Goal: Task Accomplishment & Management: Complete application form

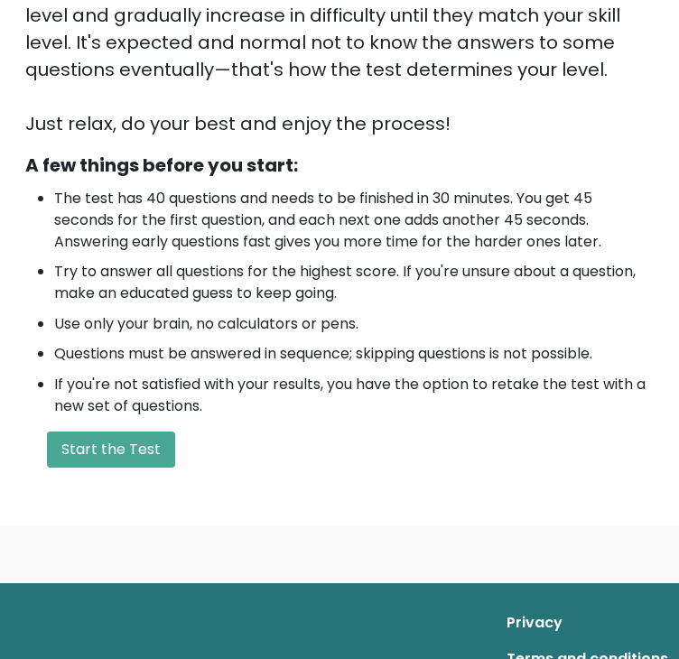
scroll to position [415, 0]
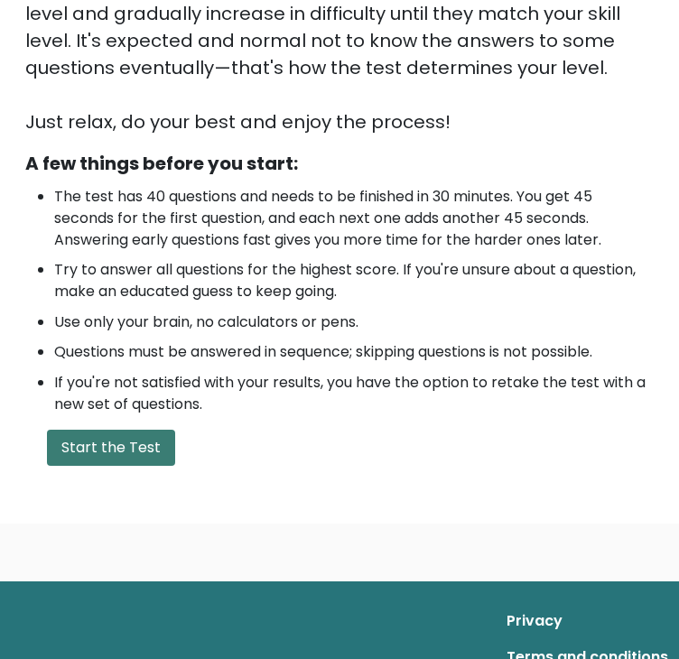
click at [137, 452] on button "Start the Test" at bounding box center [111, 448] width 128 height 36
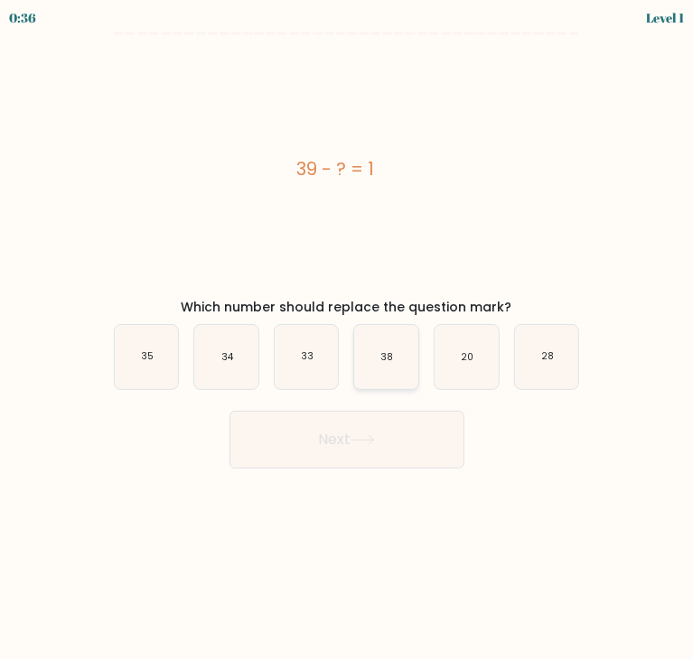
click at [377, 353] on icon "38" at bounding box center [386, 357] width 64 height 64
click at [348, 339] on input "d. 38" at bounding box center [347, 334] width 1 height 9
radio input "true"
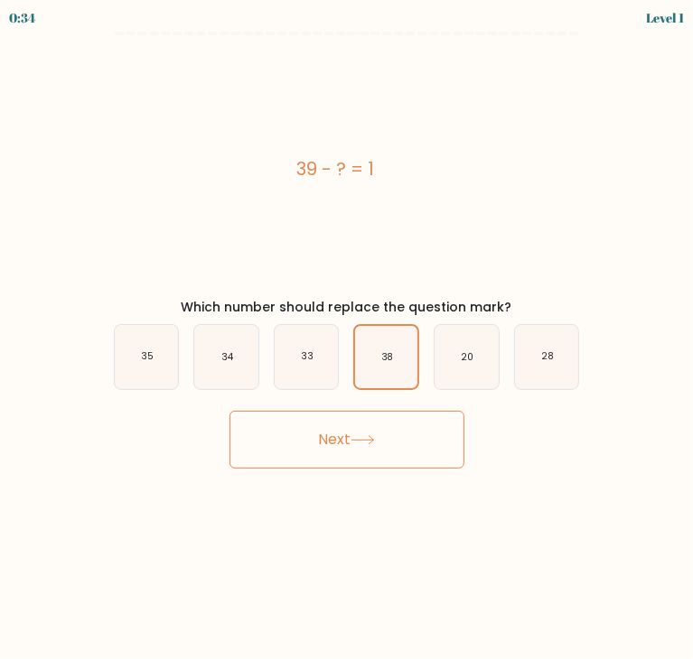
click at [399, 463] on button "Next" at bounding box center [346, 440] width 235 height 58
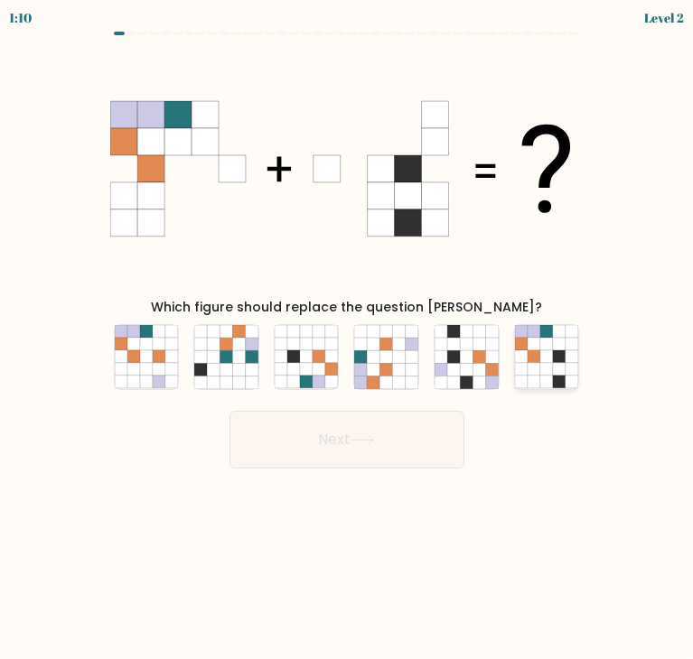
click at [545, 379] on icon at bounding box center [546, 382] width 13 height 13
click at [348, 339] on input "f." at bounding box center [347, 334] width 1 height 9
radio input "true"
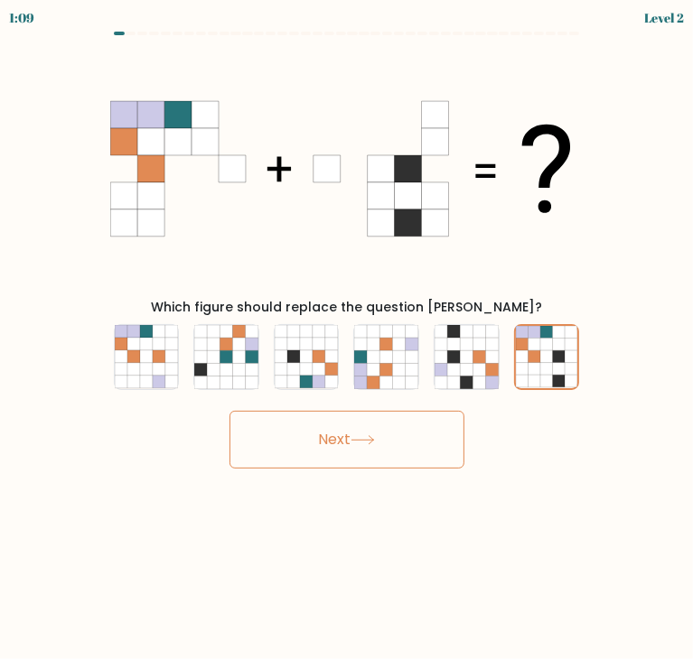
click at [409, 408] on div "Next" at bounding box center [347, 432] width 488 height 71
click at [416, 437] on button "Next" at bounding box center [346, 440] width 235 height 58
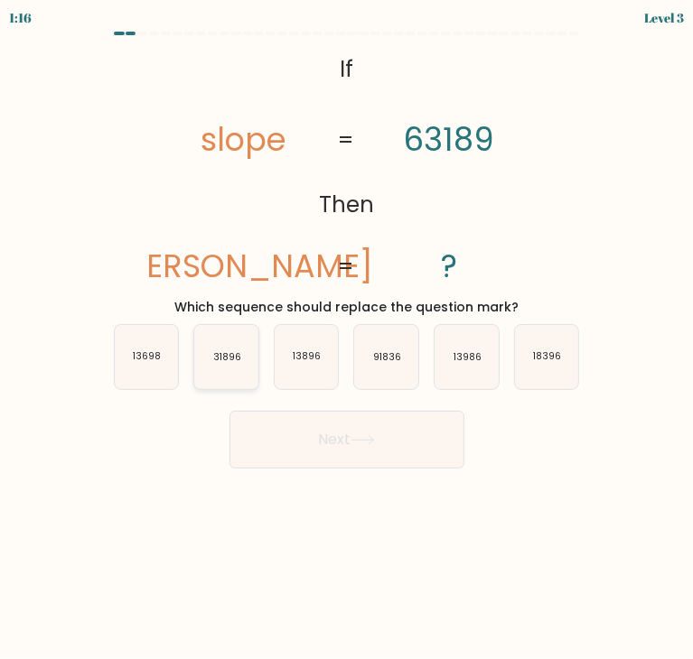
click at [227, 360] on text "31896" at bounding box center [227, 357] width 28 height 14
click at [347, 339] on input "b. 31896" at bounding box center [347, 334] width 1 height 9
radio input "true"
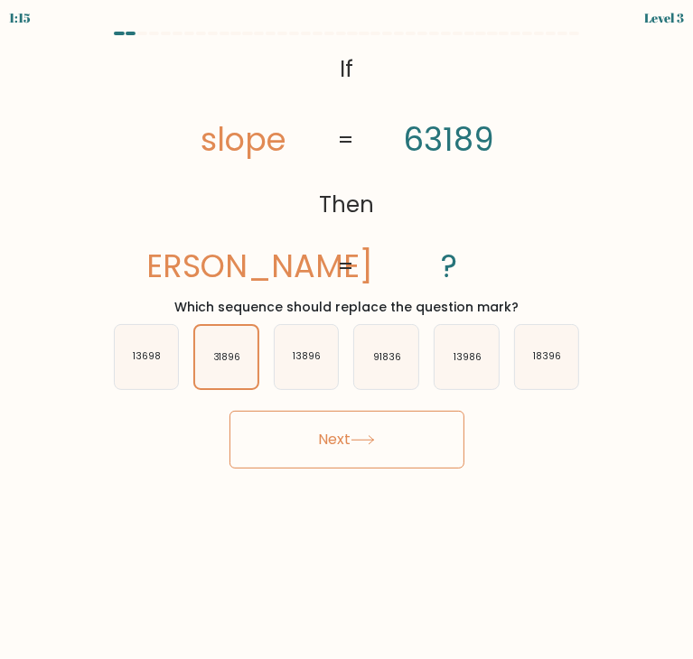
click at [292, 418] on button "Next" at bounding box center [346, 440] width 235 height 58
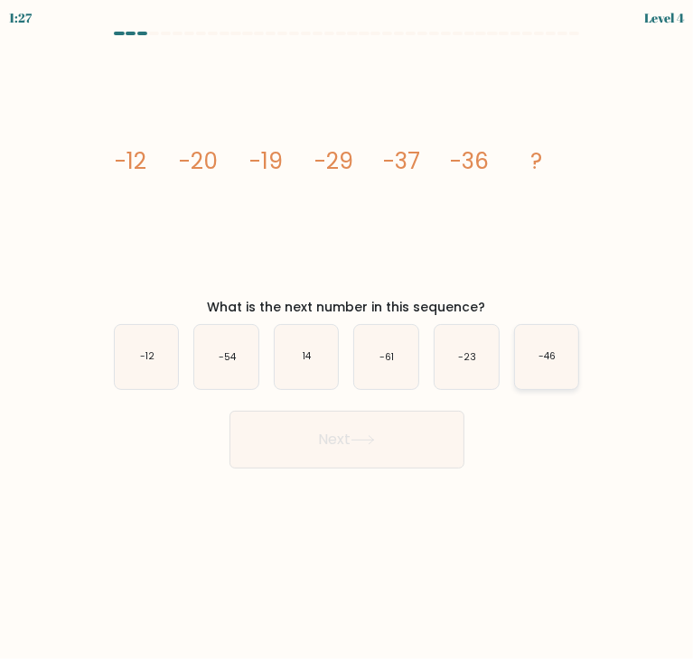
click at [563, 345] on icon "-46" at bounding box center [547, 357] width 64 height 64
click at [348, 339] on input "f. -46" at bounding box center [347, 334] width 1 height 9
radio input "true"
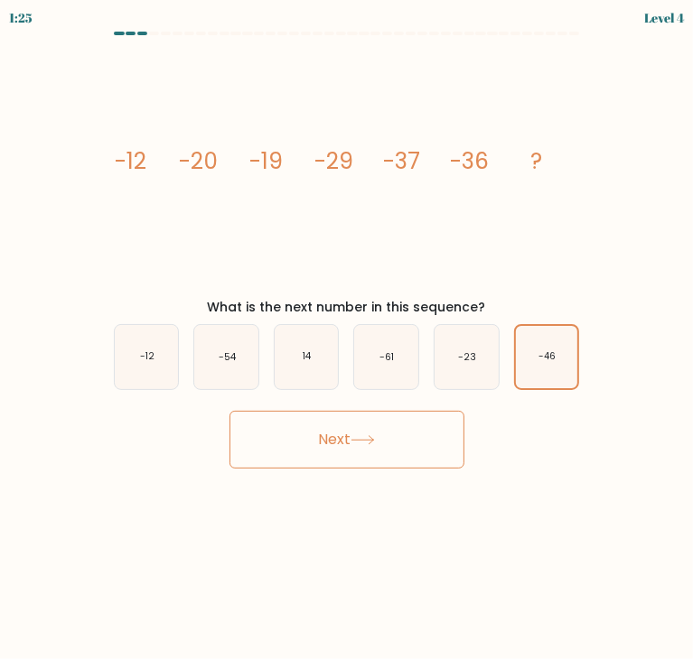
click at [433, 424] on button "Next" at bounding box center [346, 440] width 235 height 58
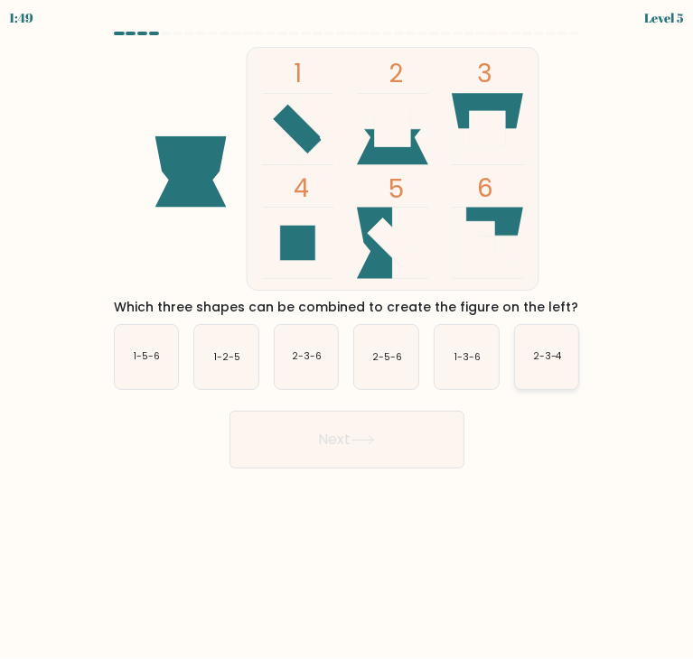
click at [549, 371] on icon "2-3-4" at bounding box center [547, 357] width 64 height 64
click at [348, 339] on input "f. 2-3-4" at bounding box center [347, 334] width 1 height 9
radio input "true"
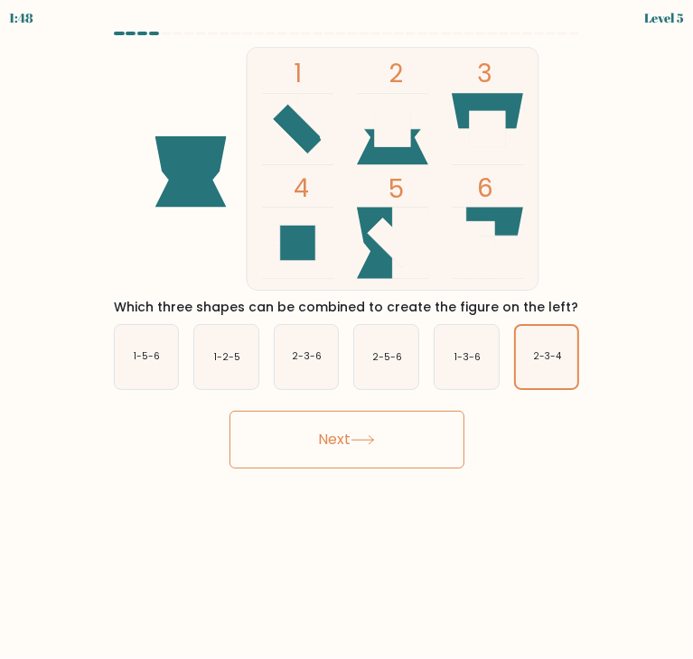
click at [341, 433] on button "Next" at bounding box center [346, 440] width 235 height 58
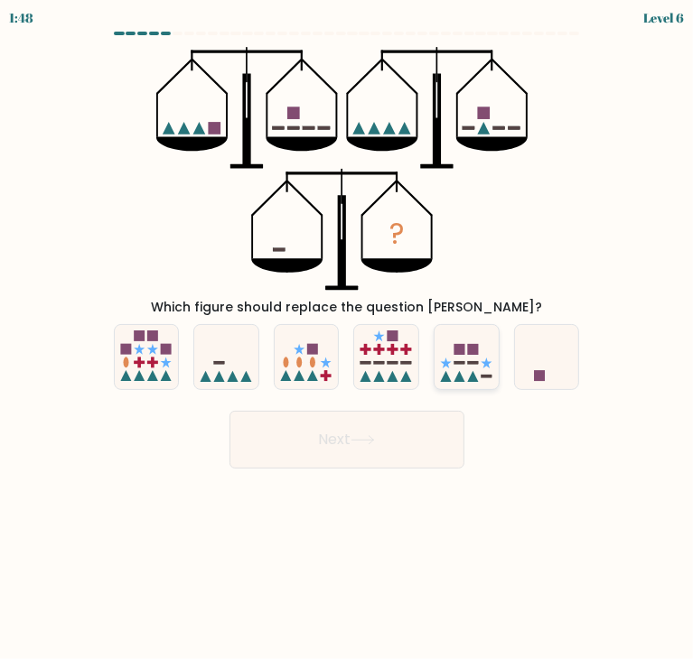
click at [456, 366] on icon at bounding box center [466, 356] width 64 height 53
click at [348, 339] on input "e." at bounding box center [347, 334] width 1 height 9
radio input "true"
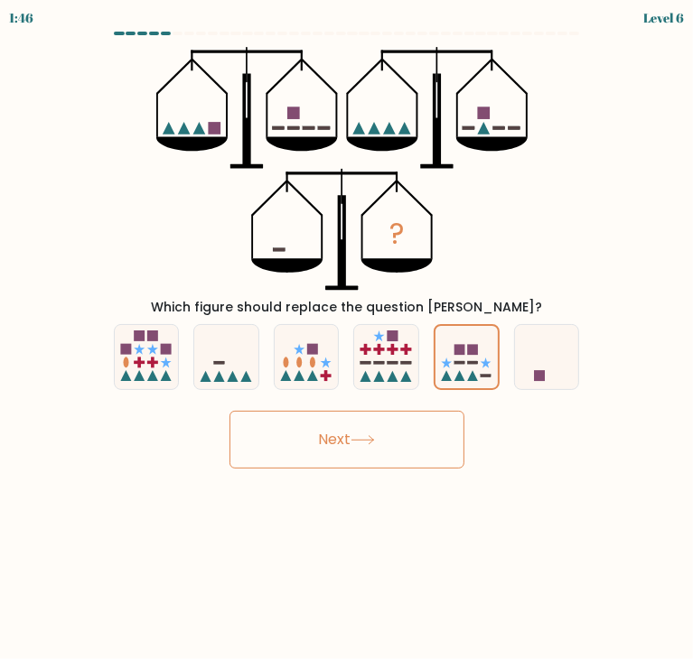
click at [409, 440] on button "Next" at bounding box center [346, 440] width 235 height 58
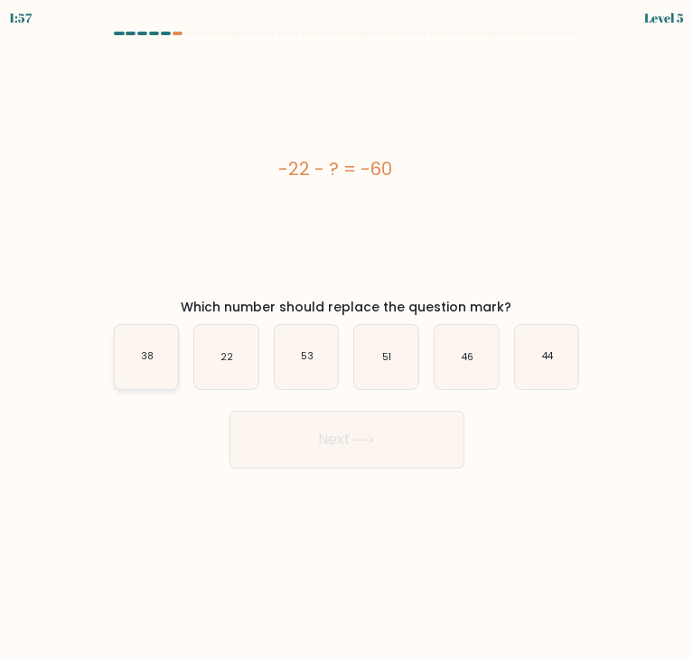
click at [157, 362] on icon "38" at bounding box center [147, 357] width 64 height 64
click at [347, 339] on input "a. 38" at bounding box center [347, 334] width 1 height 9
radio input "true"
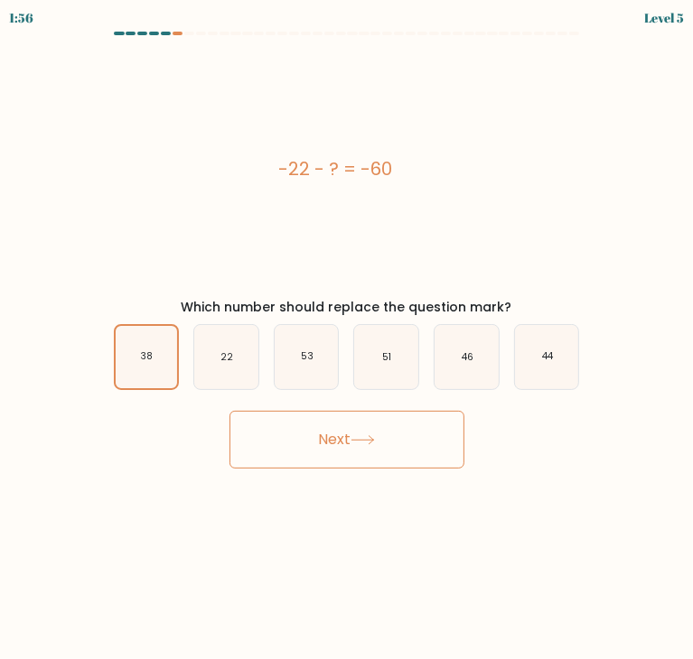
click at [293, 433] on button "Next" at bounding box center [346, 440] width 235 height 58
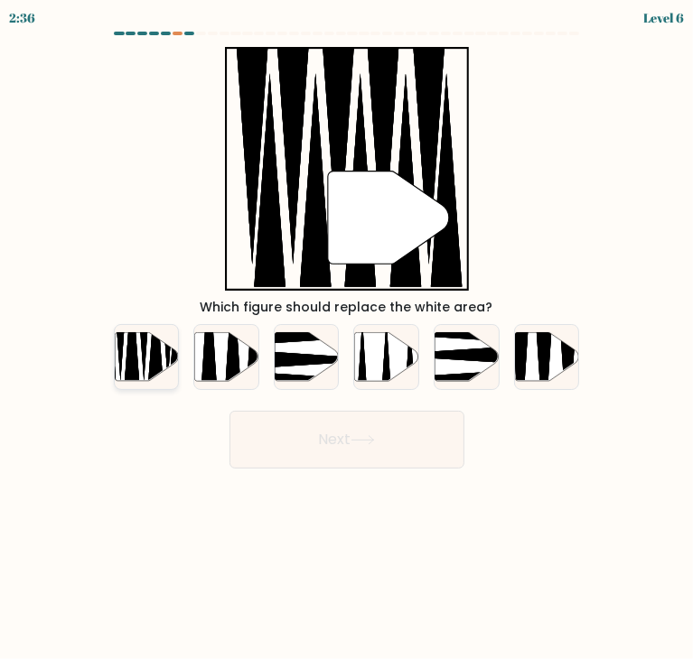
click at [135, 358] on icon at bounding box center [132, 337] width 16 height 113
click at [347, 339] on input "a." at bounding box center [347, 334] width 1 height 9
radio input "true"
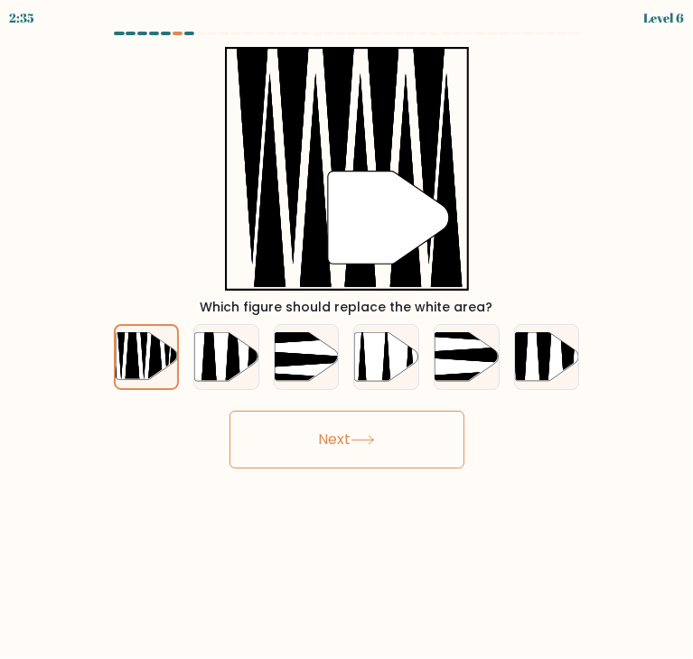
click at [296, 433] on button "Next" at bounding box center [346, 440] width 235 height 58
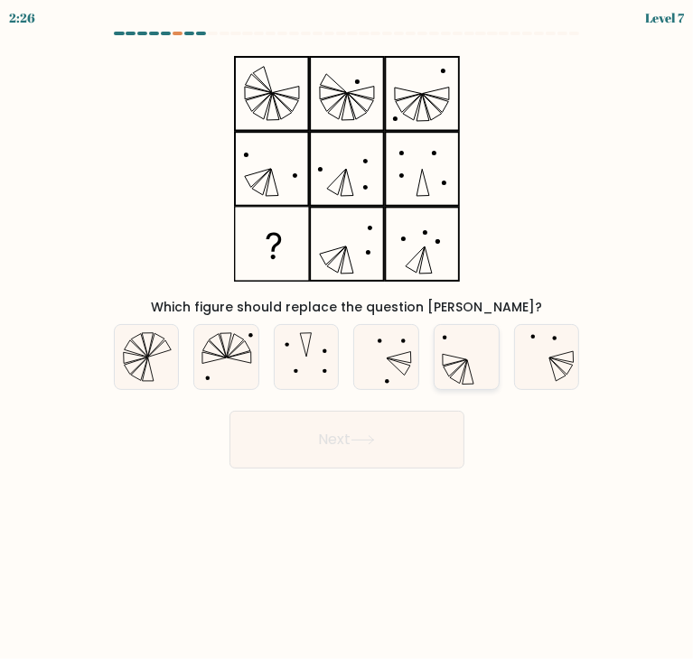
click at [479, 352] on icon at bounding box center [466, 357] width 64 height 64
click at [348, 339] on input "e." at bounding box center [347, 334] width 1 height 9
radio input "true"
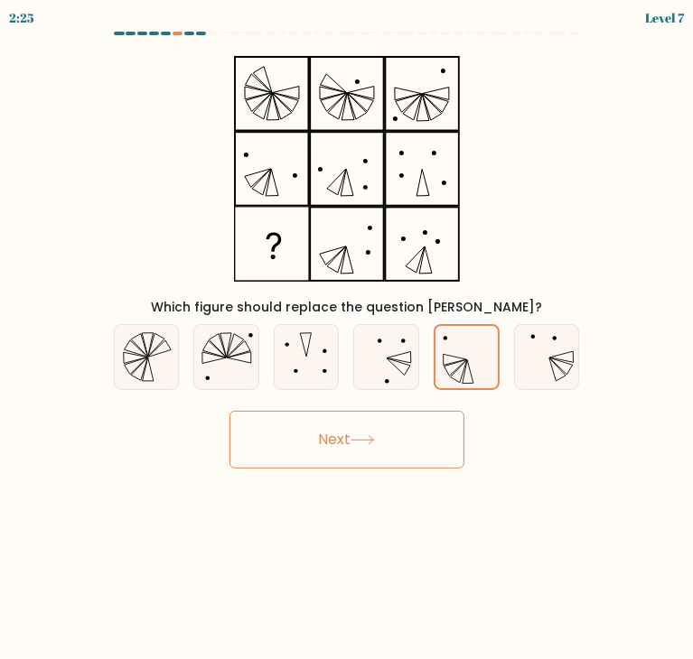
click at [394, 424] on button "Next" at bounding box center [346, 440] width 235 height 58
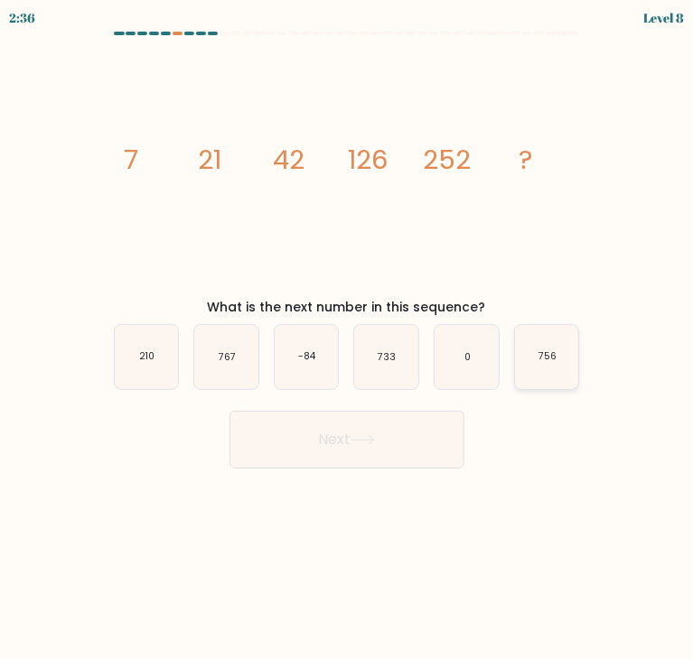
click at [567, 352] on icon "756" at bounding box center [547, 357] width 64 height 64
click at [348, 339] on input "f. 756" at bounding box center [347, 334] width 1 height 9
radio input "true"
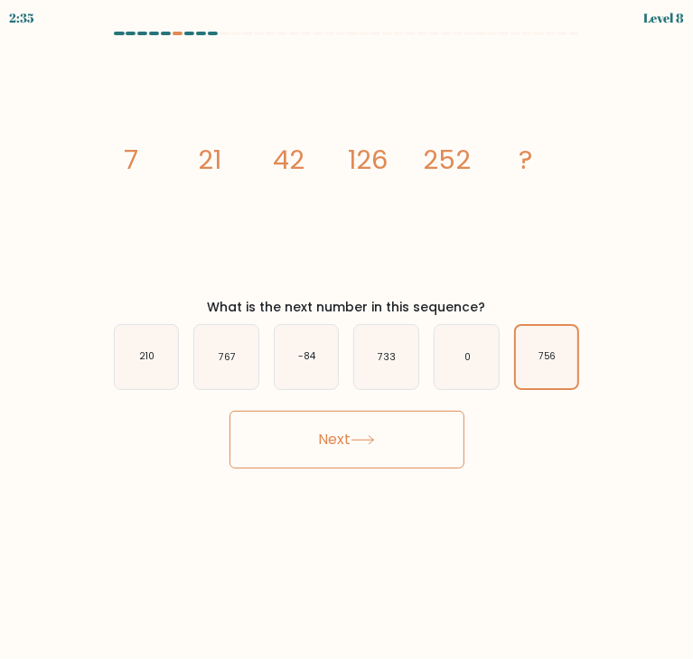
click at [359, 452] on button "Next" at bounding box center [346, 440] width 235 height 58
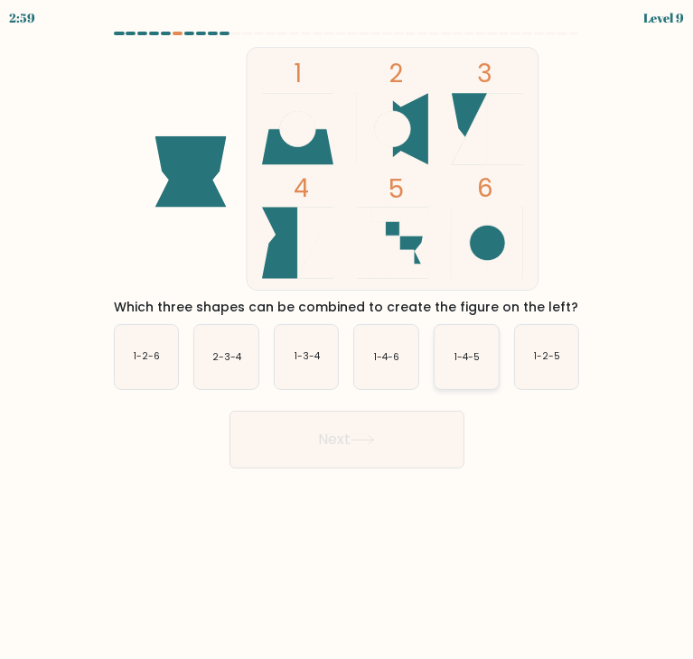
click at [448, 367] on icon "1-4-5" at bounding box center [466, 357] width 64 height 64
click at [348, 339] on input "e. 1-4-5" at bounding box center [347, 334] width 1 height 9
radio input "true"
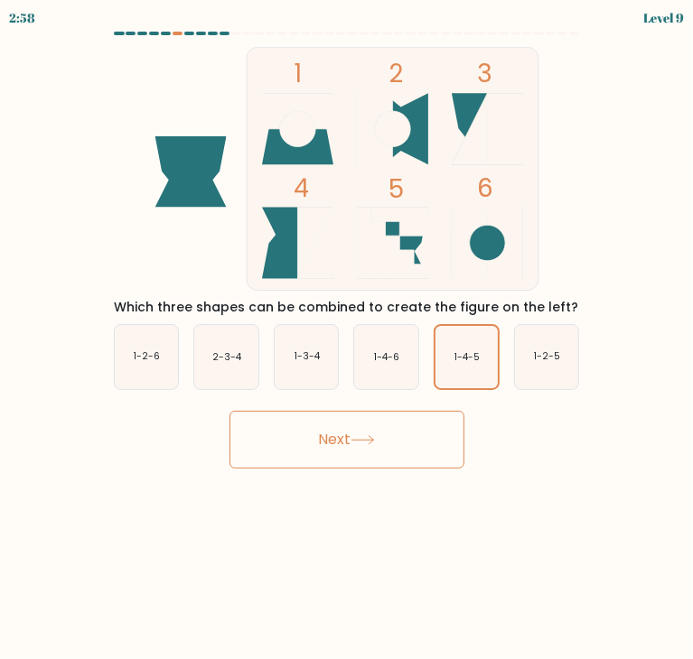
click at [377, 461] on button "Next" at bounding box center [346, 440] width 235 height 58
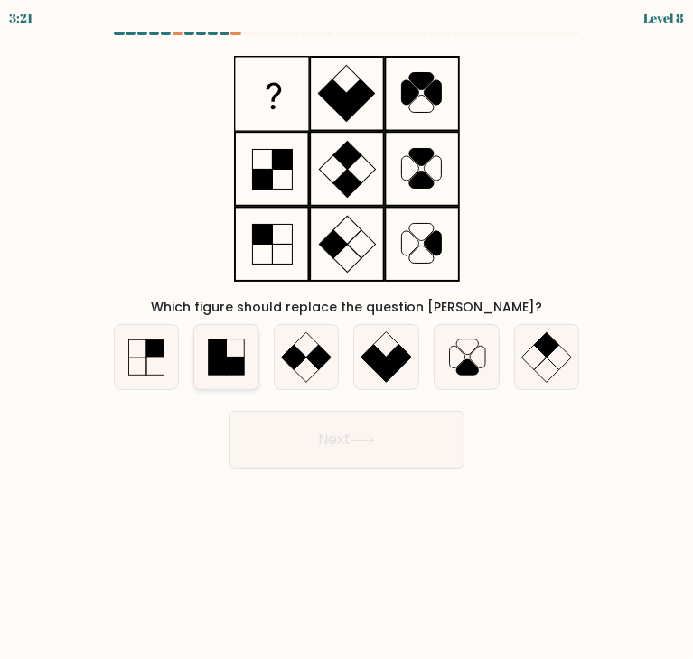
click at [208, 376] on icon at bounding box center [226, 357] width 64 height 64
click at [347, 339] on input "b." at bounding box center [347, 334] width 1 height 9
radio input "true"
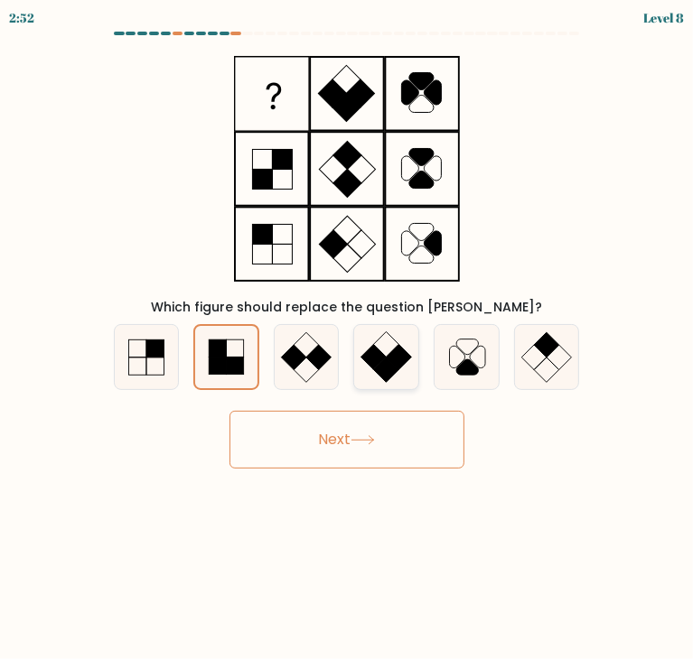
click at [355, 377] on icon at bounding box center [386, 357] width 64 height 64
click at [348, 339] on input "d." at bounding box center [347, 334] width 1 height 9
radio input "true"
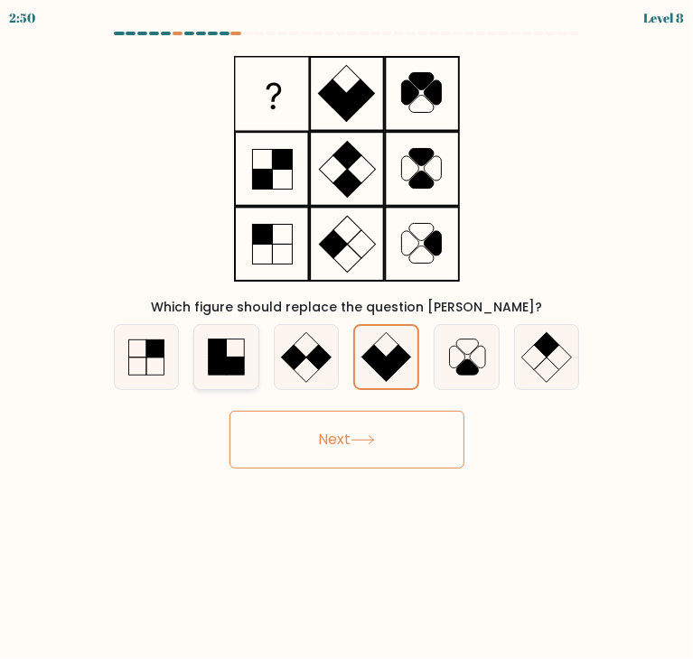
click at [238, 374] on rect at bounding box center [236, 366] width 18 height 18
click at [347, 339] on input "b." at bounding box center [347, 334] width 1 height 9
radio input "true"
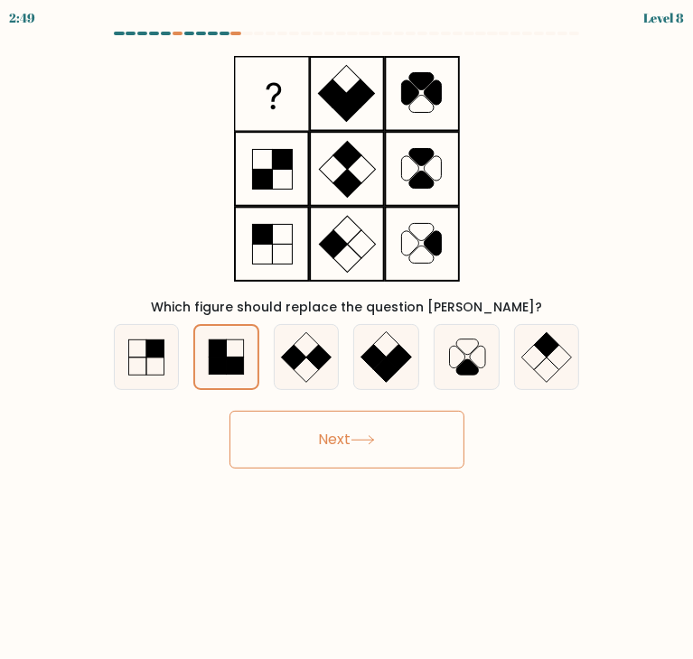
click at [347, 430] on button "Next" at bounding box center [346, 440] width 235 height 58
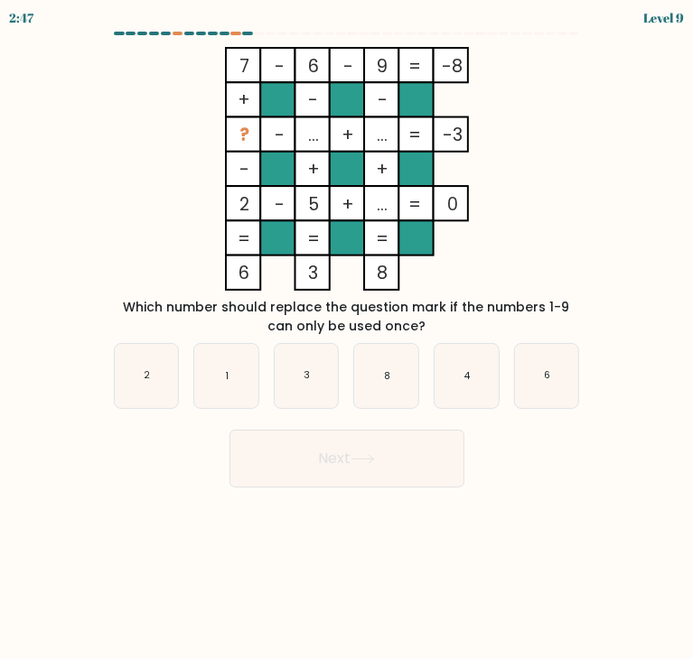
click at [395, 457] on button "Next" at bounding box center [346, 459] width 235 height 58
click at [624, 214] on form at bounding box center [346, 260] width 693 height 456
click at [219, 386] on icon "1" at bounding box center [226, 376] width 64 height 64
click at [347, 339] on input "b. 1" at bounding box center [347, 334] width 1 height 9
radio input "true"
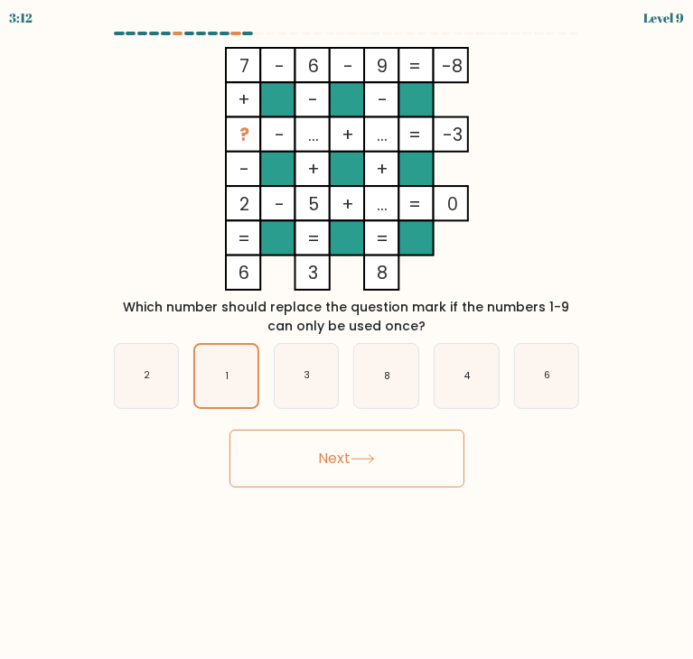
click at [304, 470] on button "Next" at bounding box center [346, 459] width 235 height 58
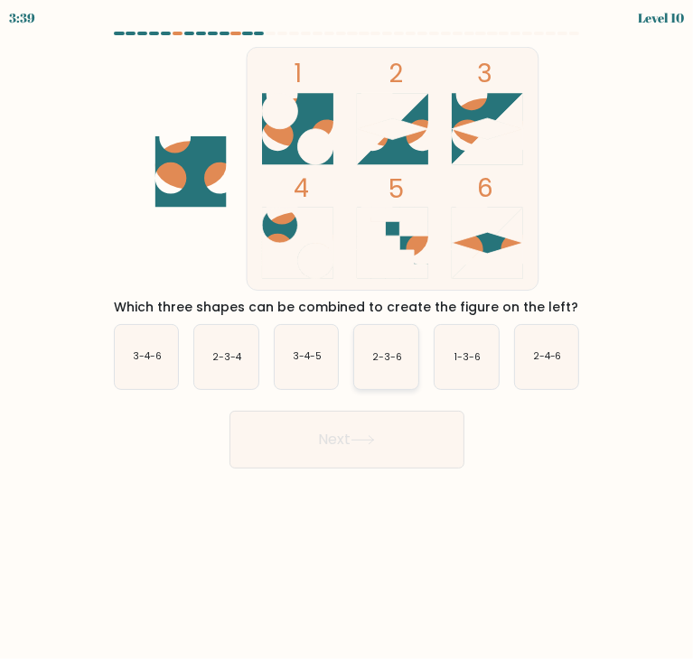
click at [390, 369] on icon "2-3-6" at bounding box center [386, 357] width 64 height 64
click at [348, 339] on input "d. 2-3-6" at bounding box center [347, 334] width 1 height 9
radio input "true"
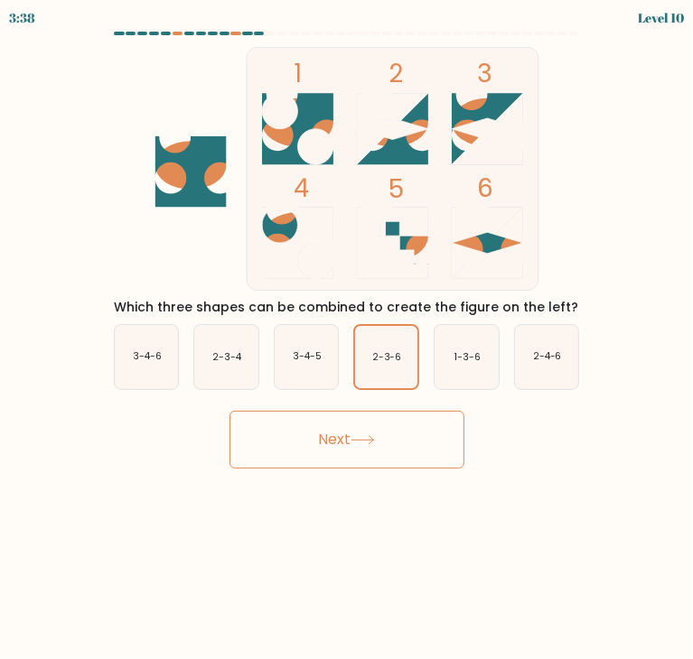
click at [394, 442] on button "Next" at bounding box center [346, 440] width 235 height 58
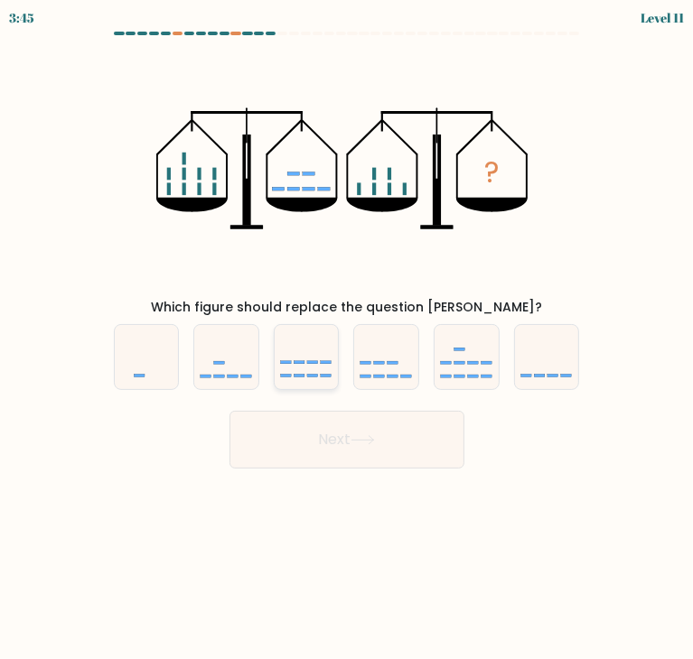
click at [304, 378] on icon at bounding box center [307, 356] width 64 height 53
click at [347, 339] on input "c." at bounding box center [347, 334] width 1 height 9
radio input "true"
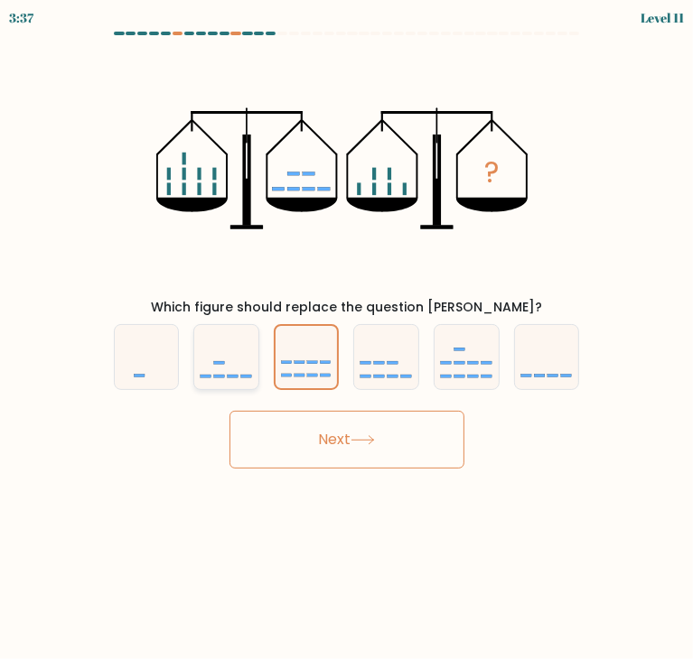
click at [238, 369] on icon at bounding box center [226, 356] width 64 height 53
click at [347, 339] on input "b." at bounding box center [347, 334] width 1 height 9
radio input "true"
click at [328, 365] on icon at bounding box center [307, 356] width 64 height 53
click at [347, 339] on input "c." at bounding box center [347, 334] width 1 height 9
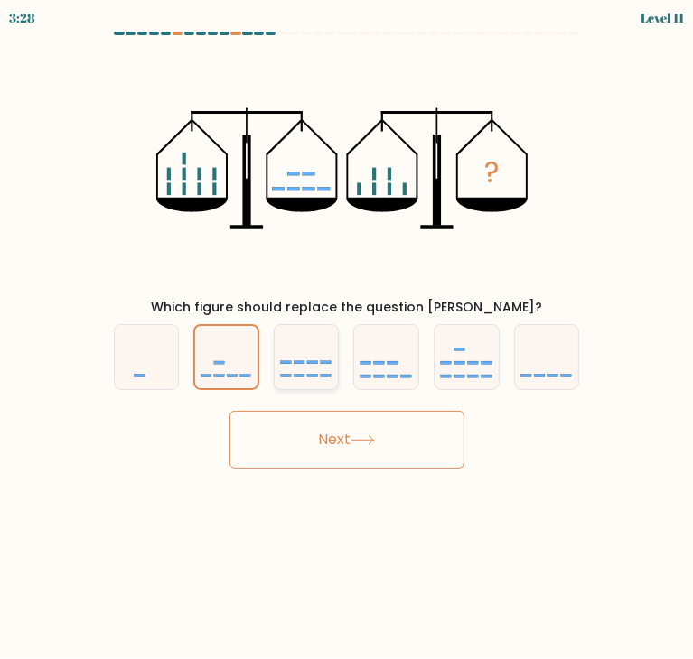
radio input "true"
click at [355, 417] on button "Next" at bounding box center [346, 440] width 235 height 58
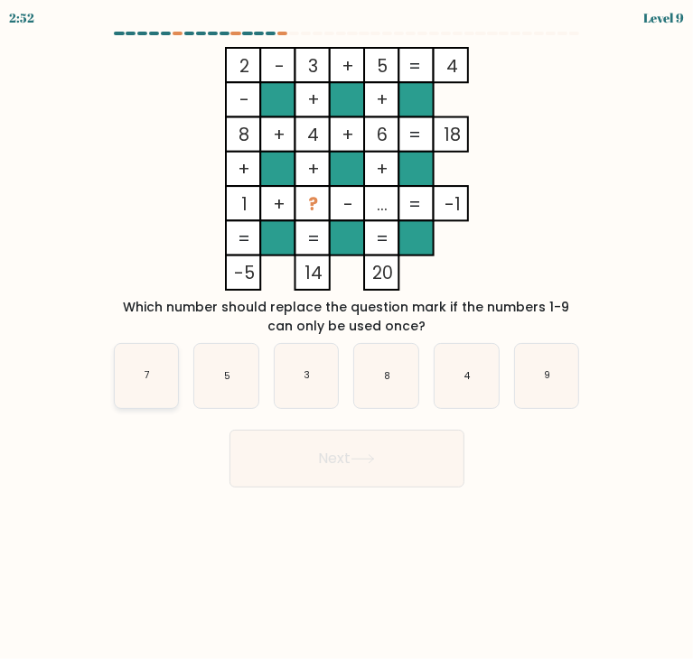
click at [154, 375] on icon "7" at bounding box center [147, 376] width 64 height 64
click at [347, 339] on input "a. 7" at bounding box center [347, 334] width 1 height 9
radio input "true"
click at [342, 477] on button "Next" at bounding box center [346, 459] width 235 height 58
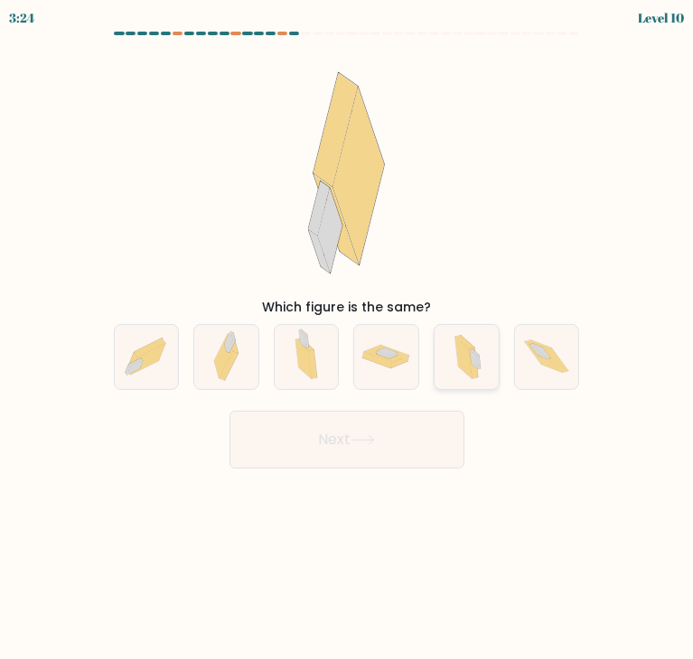
click at [476, 360] on icon at bounding box center [473, 359] width 7 height 19
click at [348, 339] on input "e." at bounding box center [347, 334] width 1 height 9
radio input "true"
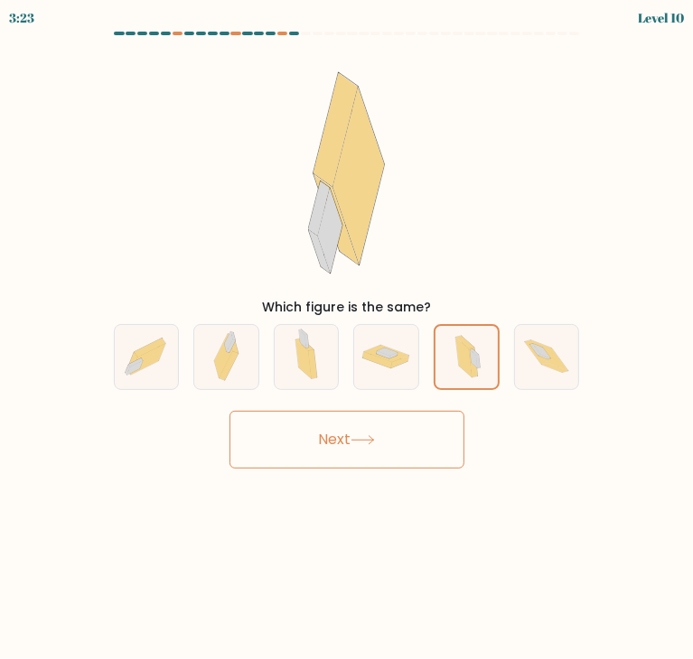
click at [357, 465] on button "Next" at bounding box center [346, 440] width 235 height 58
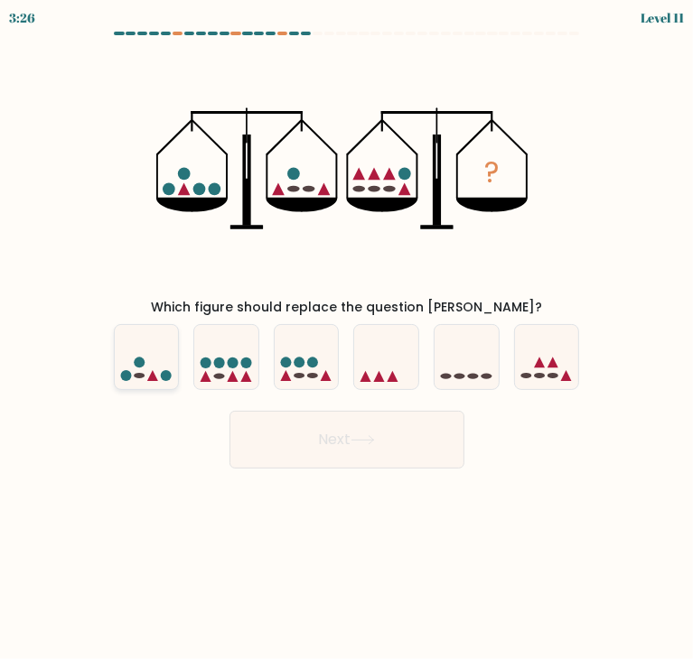
click at [126, 369] on icon at bounding box center [147, 356] width 64 height 53
click at [347, 339] on input "a." at bounding box center [347, 334] width 1 height 9
radio input "true"
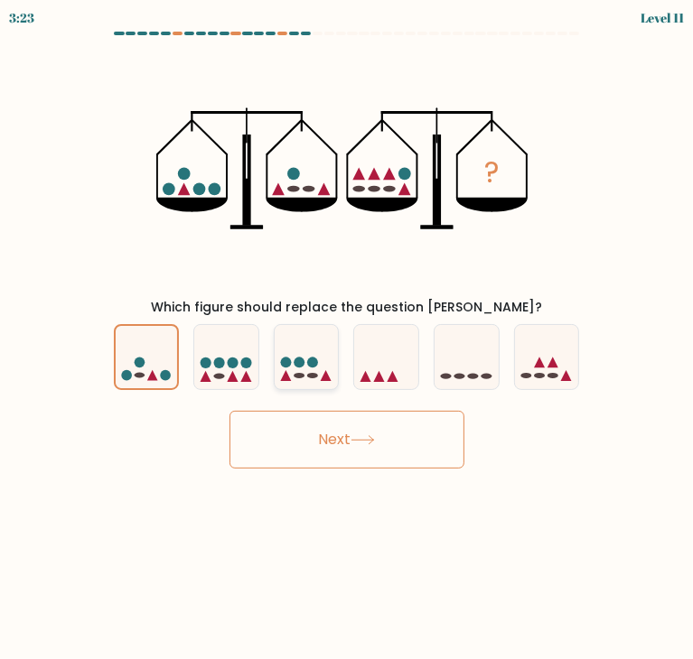
click at [327, 366] on icon at bounding box center [307, 356] width 64 height 53
click at [347, 339] on input "c." at bounding box center [347, 334] width 1 height 9
radio input "true"
click at [343, 444] on button "Next" at bounding box center [346, 440] width 235 height 58
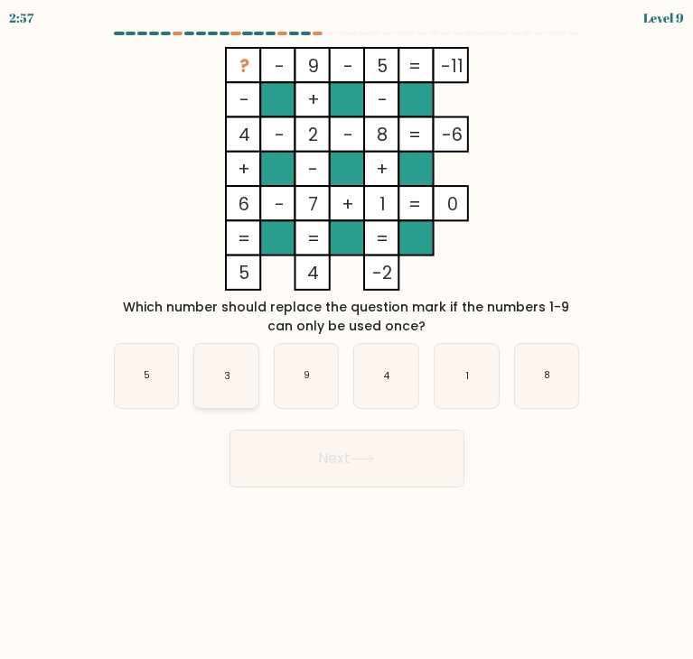
click at [245, 367] on icon "3" at bounding box center [226, 376] width 64 height 64
click at [347, 339] on input "b. 3" at bounding box center [347, 334] width 1 height 9
radio input "true"
click at [350, 445] on button "Next" at bounding box center [346, 459] width 235 height 58
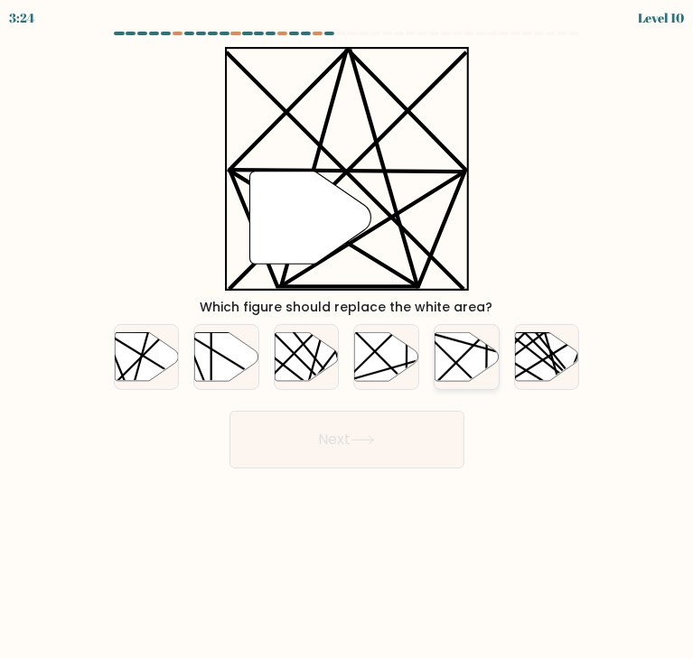
click at [461, 358] on line at bounding box center [486, 331] width 125 height 125
click at [348, 339] on input "e." at bounding box center [347, 334] width 1 height 9
radio input "true"
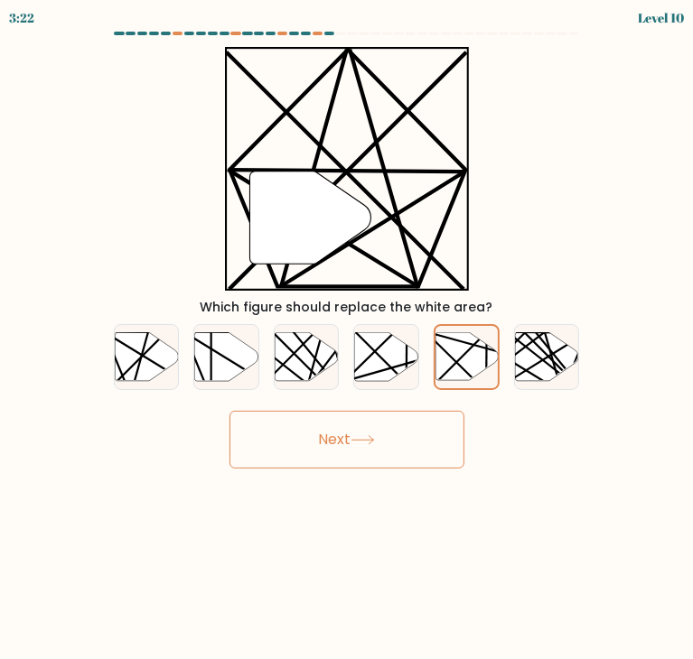
click at [386, 451] on button "Next" at bounding box center [346, 440] width 235 height 58
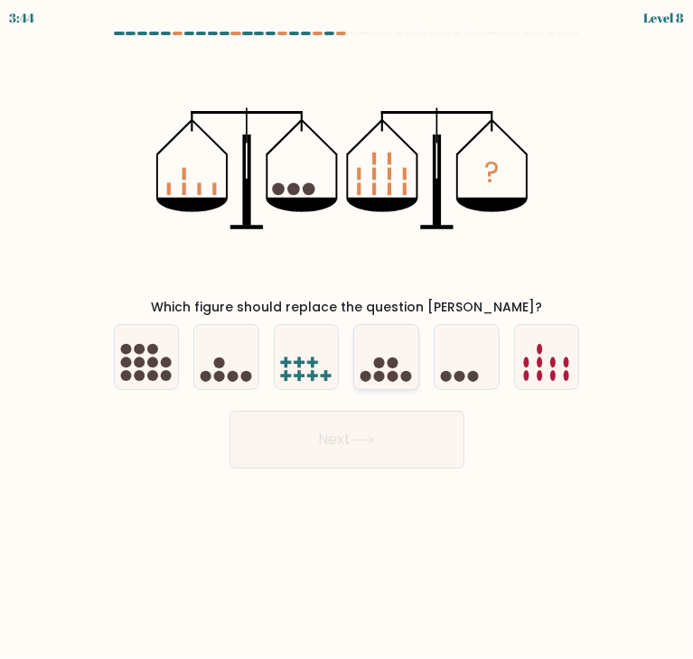
click at [393, 356] on icon at bounding box center [386, 356] width 64 height 53
click at [348, 339] on input "d." at bounding box center [347, 334] width 1 height 9
radio input "true"
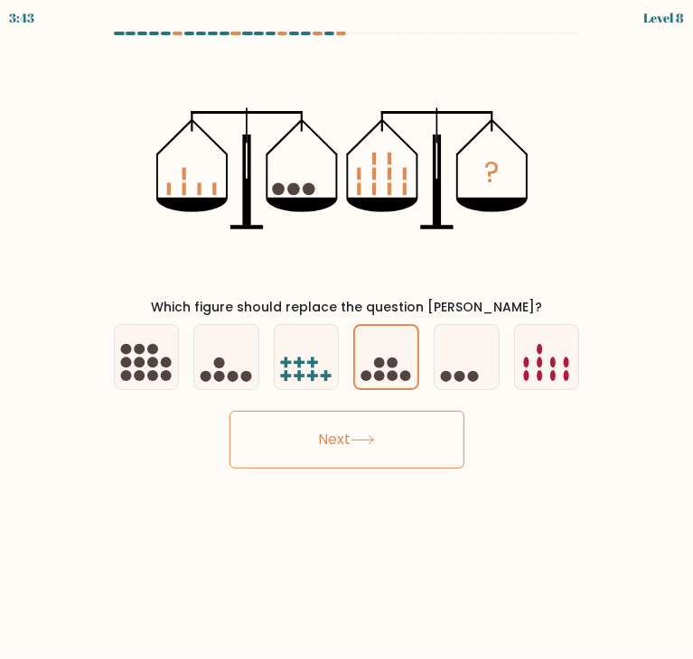
click at [413, 442] on button "Next" at bounding box center [346, 440] width 235 height 58
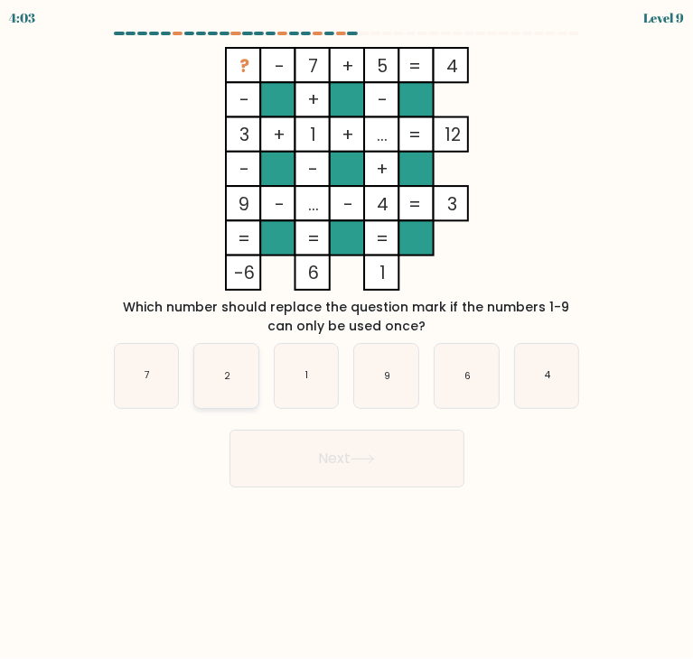
click at [230, 391] on icon "2" at bounding box center [226, 376] width 64 height 64
click at [347, 339] on input "b. 2" at bounding box center [347, 334] width 1 height 9
radio input "true"
click at [275, 467] on button "Next" at bounding box center [346, 459] width 235 height 58
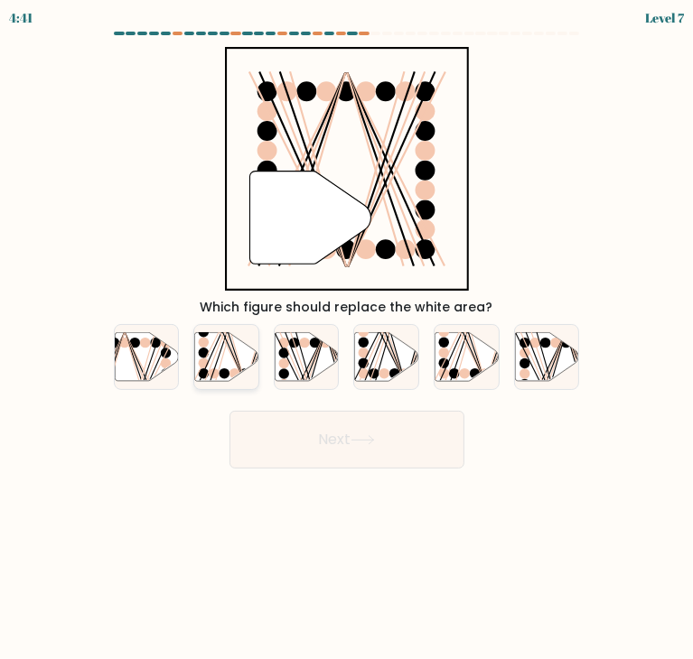
click at [239, 354] on icon at bounding box center [226, 356] width 64 height 49
click at [347, 339] on input "b." at bounding box center [347, 334] width 1 height 9
radio input "true"
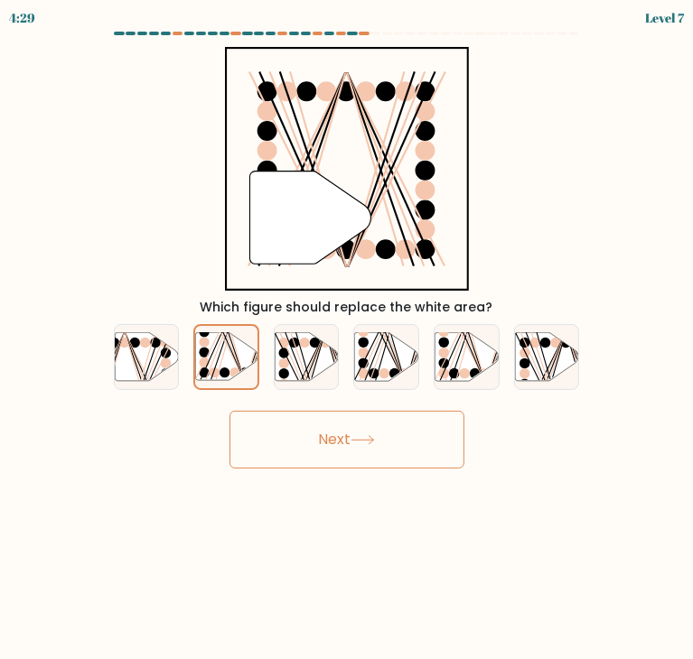
click at [339, 434] on button "Next" at bounding box center [346, 440] width 235 height 58
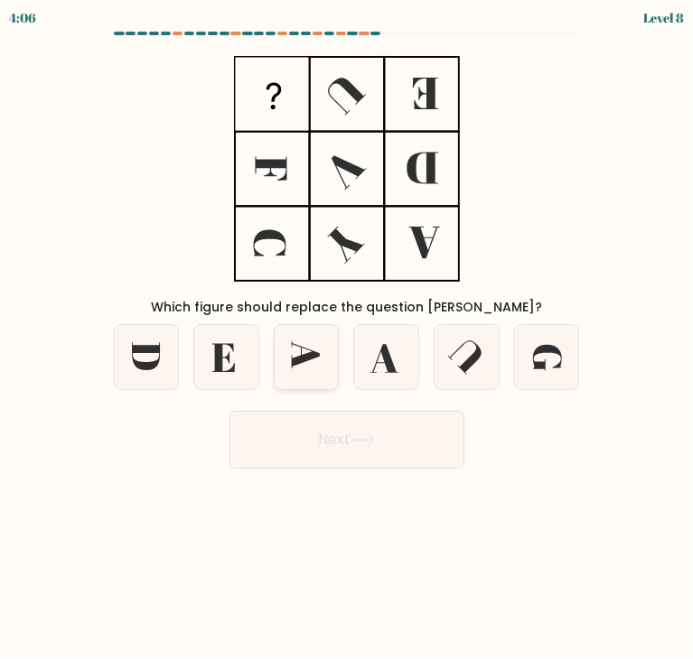
click at [301, 356] on icon at bounding box center [306, 354] width 29 height 27
click at [347, 339] on input "c." at bounding box center [347, 334] width 1 height 9
radio input "true"
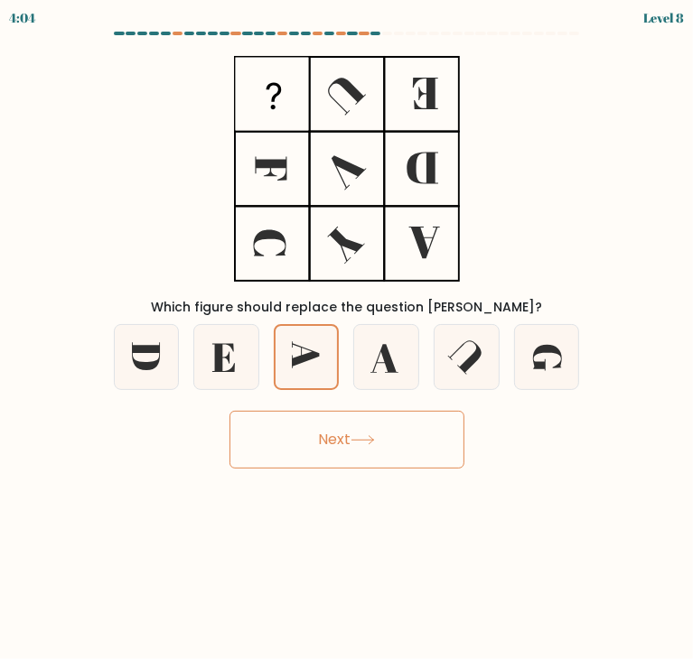
click at [301, 449] on button "Next" at bounding box center [346, 440] width 235 height 58
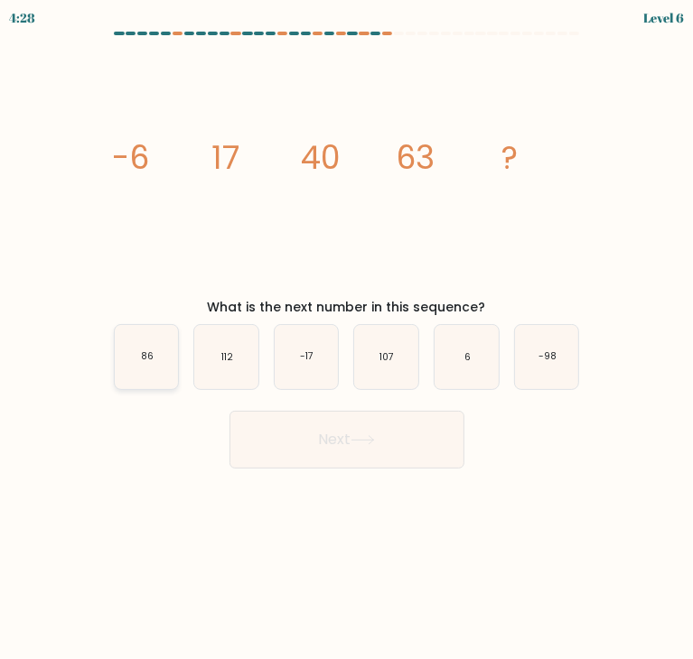
click at [134, 351] on icon "86" at bounding box center [147, 357] width 64 height 64
click at [347, 339] on input "a. 86" at bounding box center [347, 334] width 1 height 9
radio input "true"
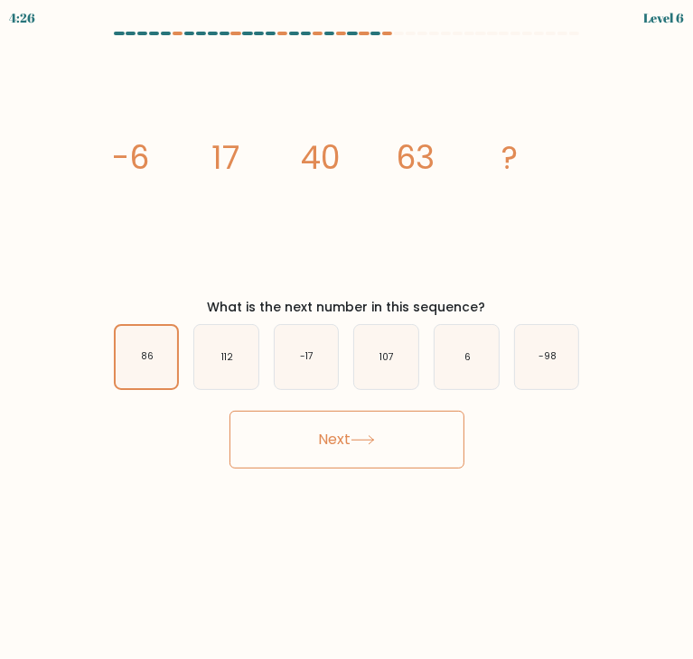
click at [358, 438] on icon at bounding box center [362, 440] width 24 height 10
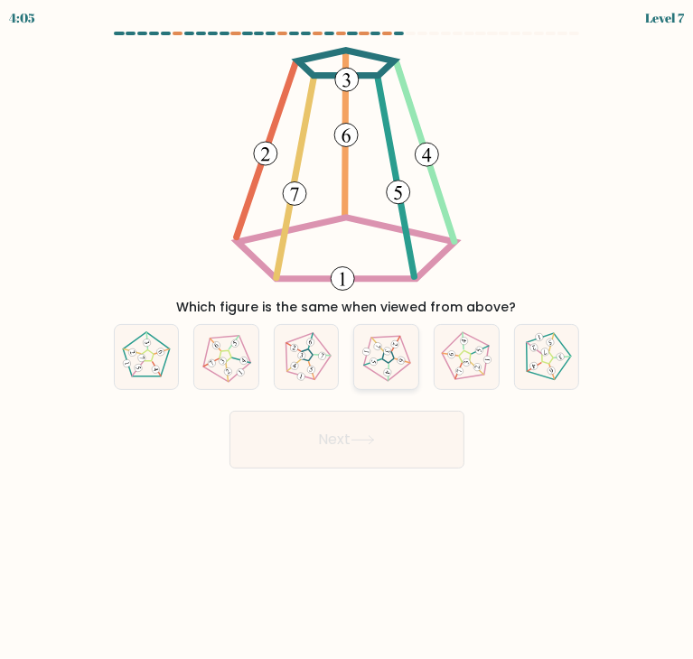
click at [376, 351] on icon at bounding box center [386, 356] width 51 height 51
click at [348, 339] on input "d." at bounding box center [347, 334] width 1 height 9
radio input "true"
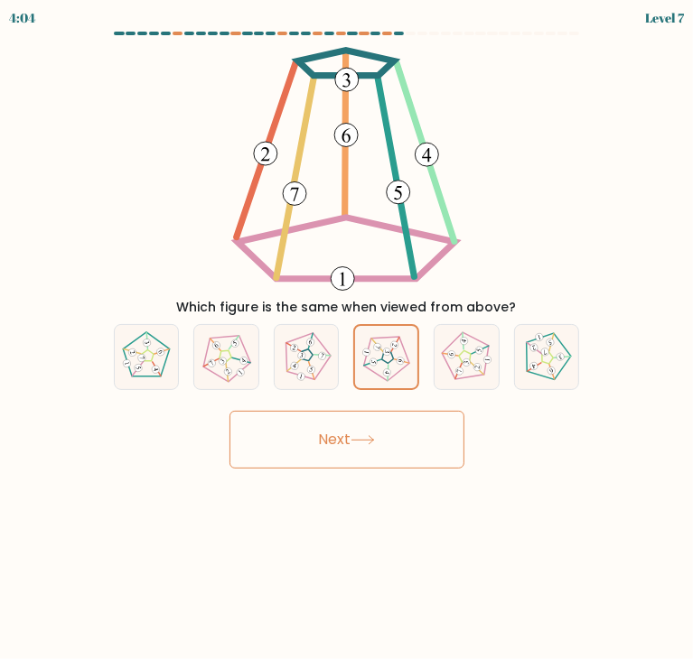
click at [412, 418] on button "Next" at bounding box center [346, 440] width 235 height 58
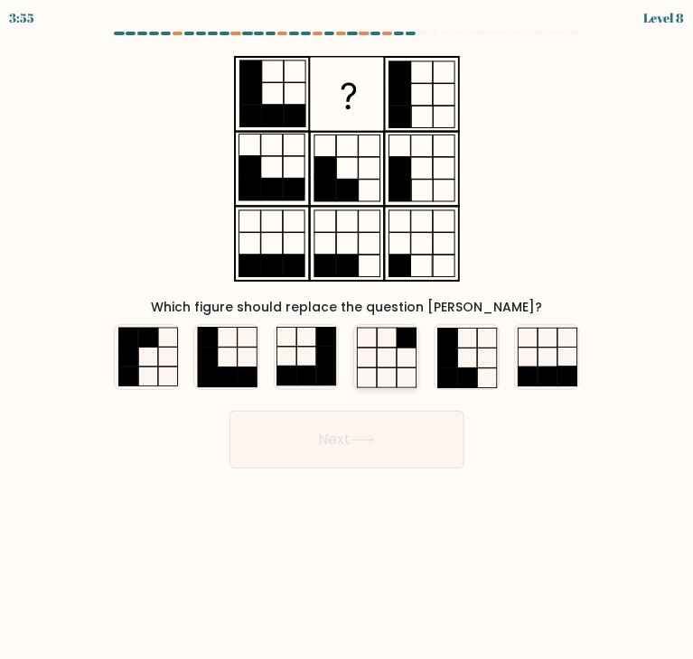
click at [375, 362] on icon at bounding box center [386, 357] width 64 height 64
click at [348, 339] on input "d." at bounding box center [347, 334] width 1 height 9
radio input "true"
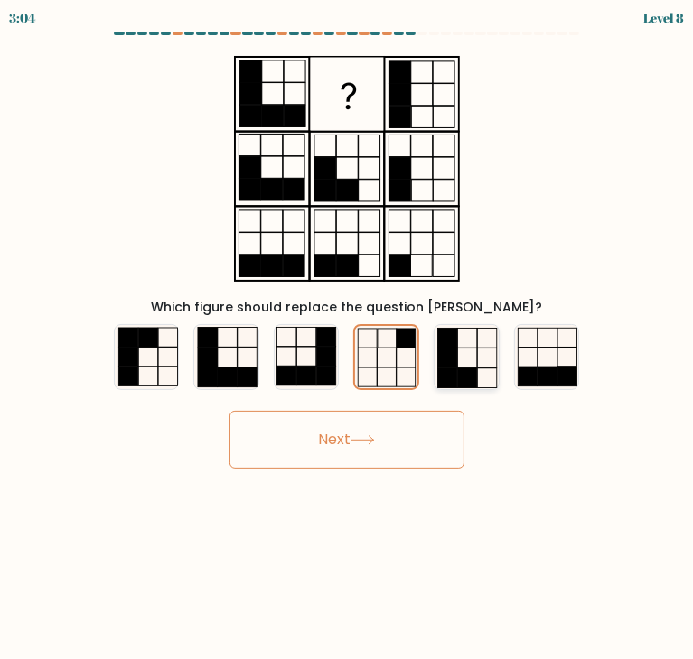
click at [449, 337] on rect at bounding box center [447, 338] width 19 height 20
click at [348, 337] on input "e." at bounding box center [347, 334] width 1 height 9
radio input "true"
click at [444, 428] on button "Next" at bounding box center [346, 440] width 235 height 58
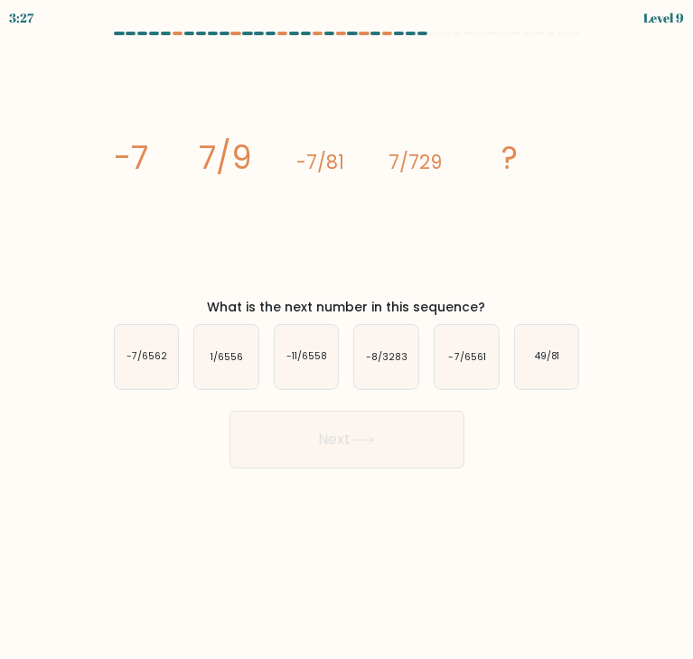
click at [444, 428] on button "Next" at bounding box center [346, 440] width 235 height 58
click at [473, 376] on icon "-7/6561" at bounding box center [466, 357] width 64 height 64
click at [348, 339] on input "e. -7/6561" at bounding box center [347, 334] width 1 height 9
radio input "true"
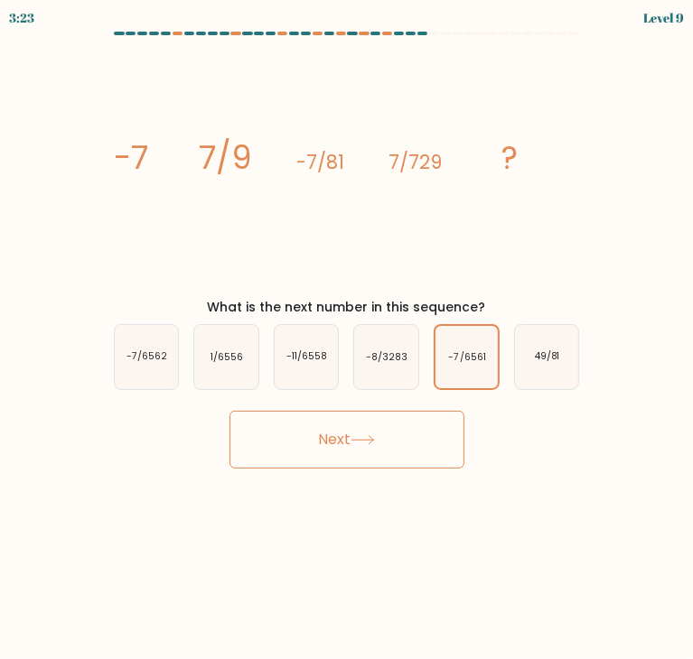
click at [399, 436] on button "Next" at bounding box center [346, 440] width 235 height 58
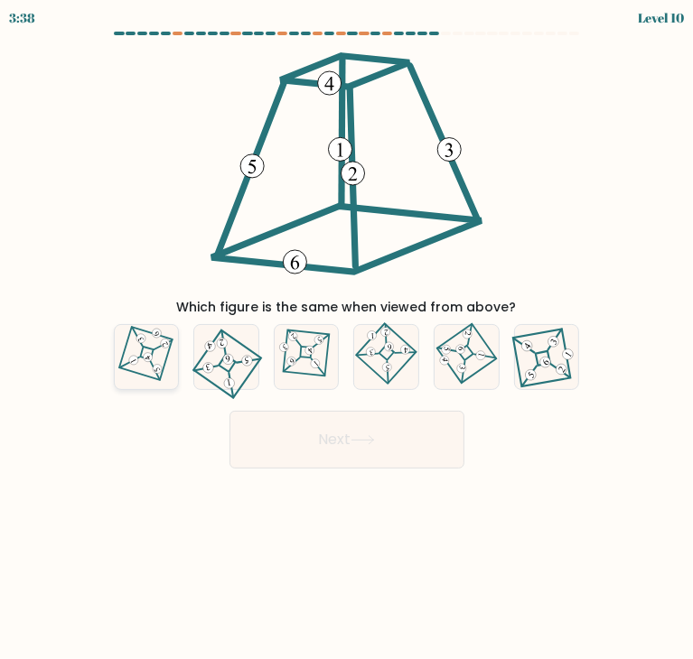
click at [114, 351] on div at bounding box center [147, 357] width 66 height 66
click at [347, 339] on input "a." at bounding box center [347, 334] width 1 height 9
radio input "true"
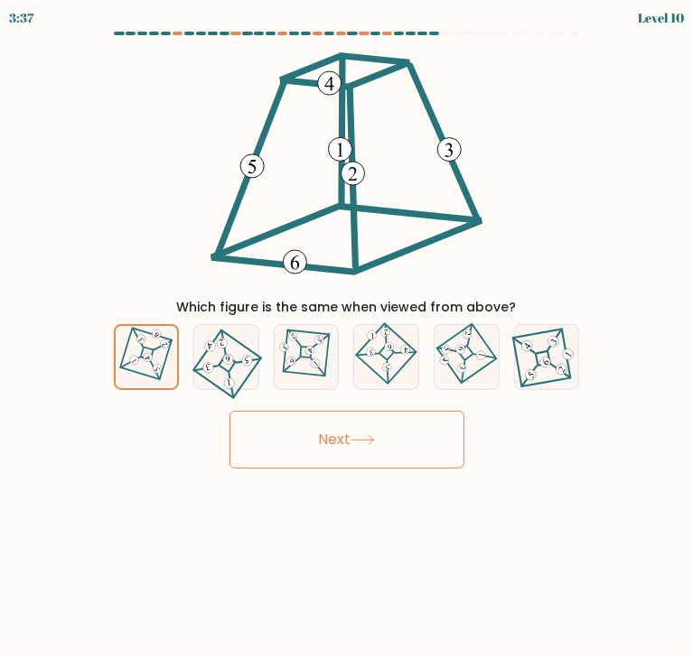
click at [301, 467] on button "Next" at bounding box center [346, 440] width 235 height 58
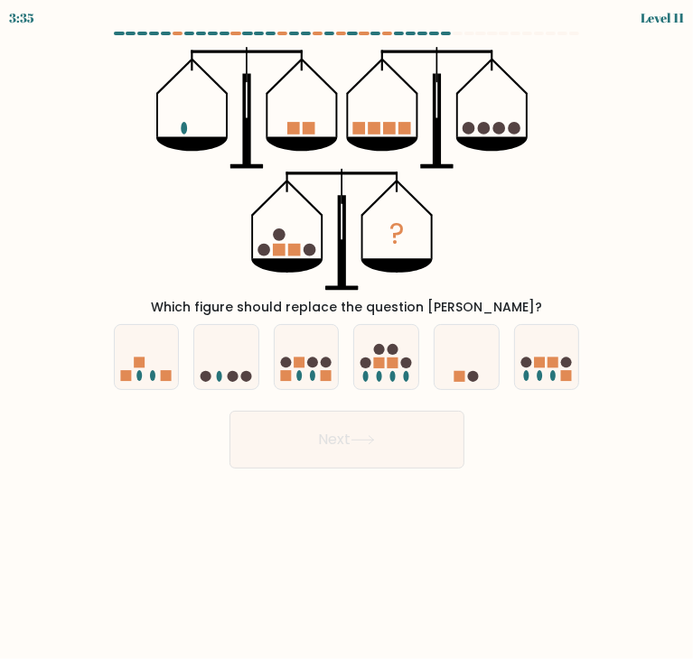
click at [311, 435] on button "Next" at bounding box center [346, 440] width 235 height 58
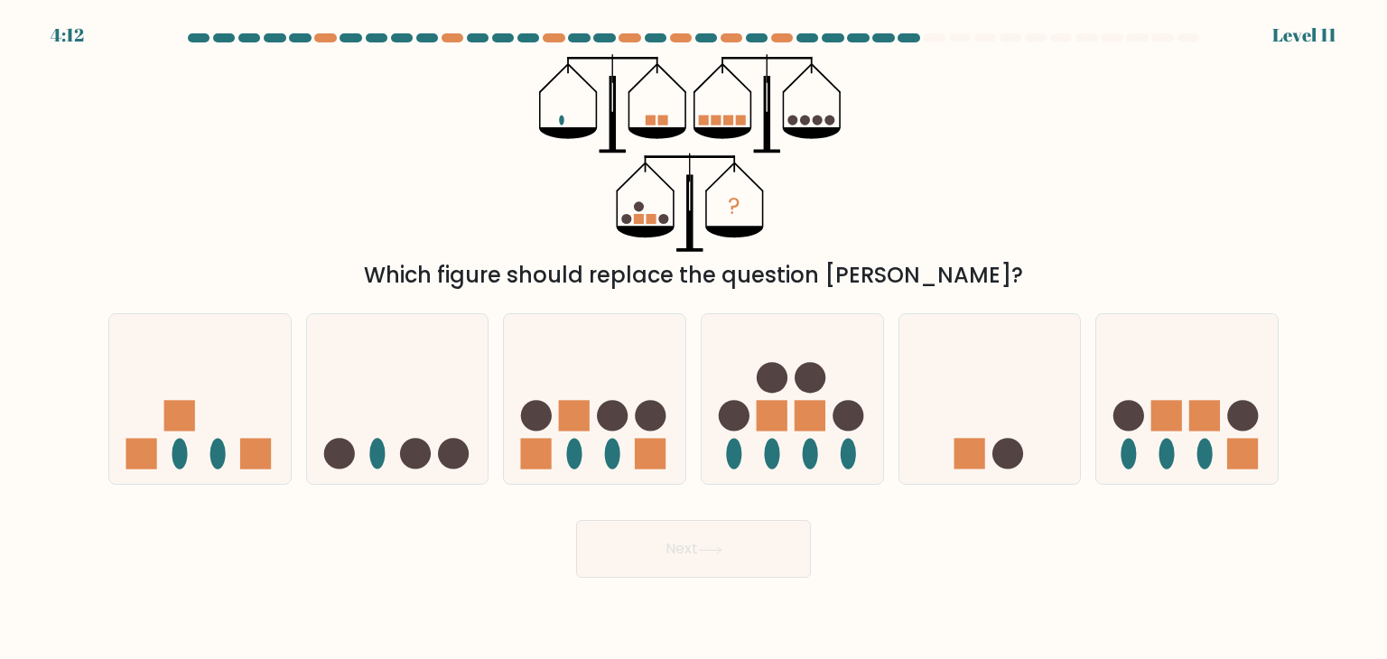
click at [692, 98] on div "? Which figure should replace the question mark?" at bounding box center [694, 172] width 1192 height 237
click at [598, 451] on icon at bounding box center [595, 399] width 182 height 150
click at [692, 339] on input "c." at bounding box center [694, 334] width 1 height 9
radio input "true"
click at [658, 566] on button "Next" at bounding box center [693, 549] width 235 height 58
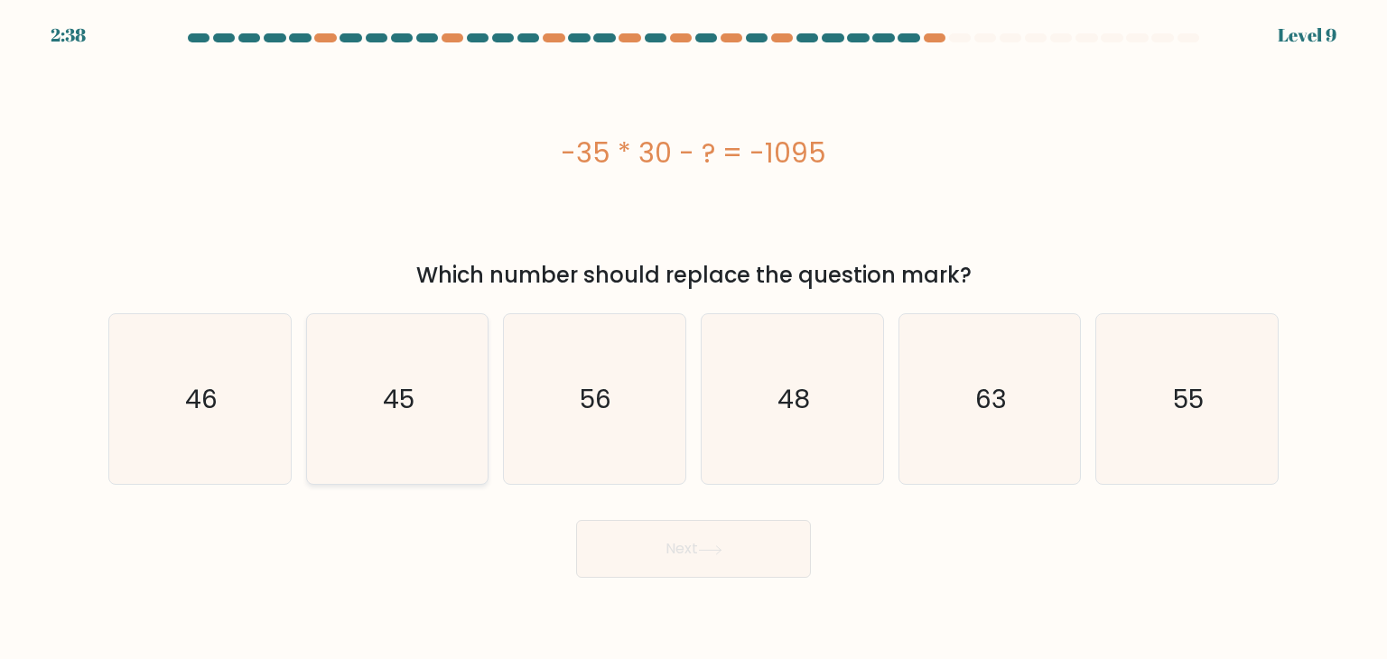
click at [368, 453] on icon "45" at bounding box center [397, 399] width 170 height 170
click at [692, 339] on input "b. 45" at bounding box center [694, 334] width 1 height 9
radio input "true"
click at [692, 550] on icon at bounding box center [710, 550] width 24 height 10
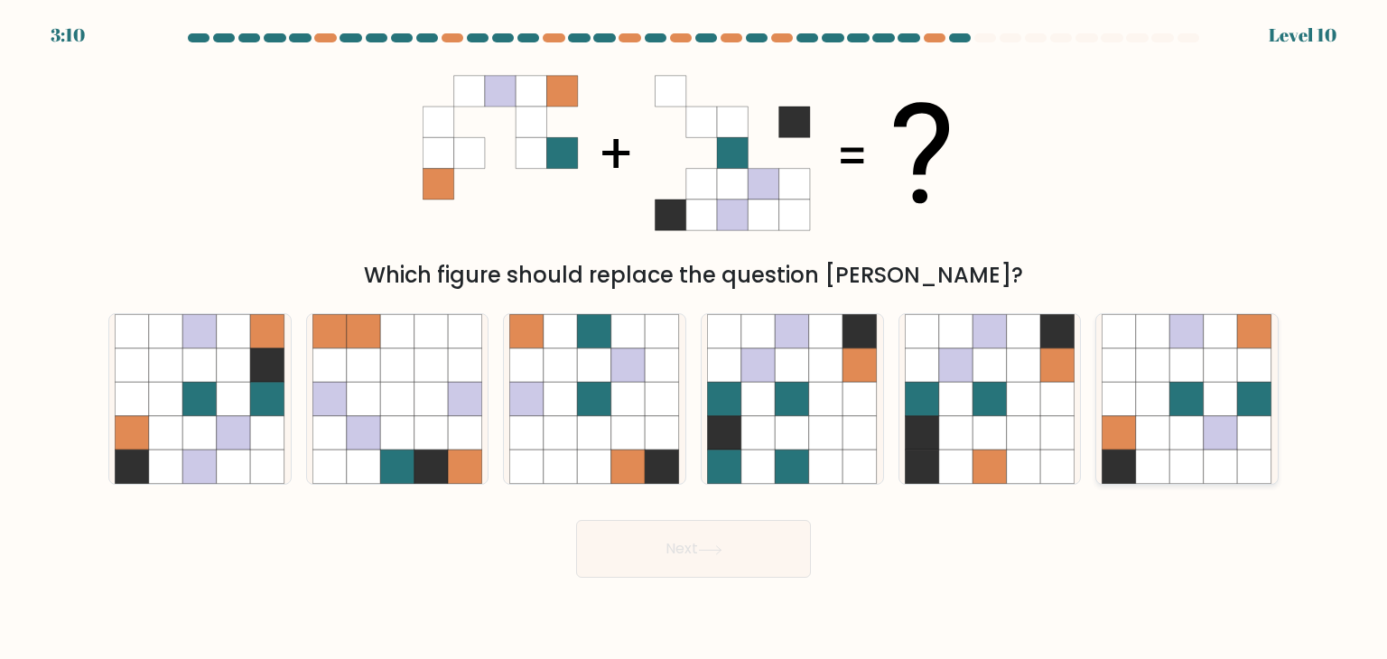
click at [692, 400] on icon at bounding box center [1221, 399] width 34 height 34
click at [692, 339] on input "f." at bounding box center [694, 334] width 1 height 9
radio input "true"
click at [213, 428] on icon at bounding box center [200, 433] width 34 height 34
click at [692, 339] on input "a." at bounding box center [694, 334] width 1 height 9
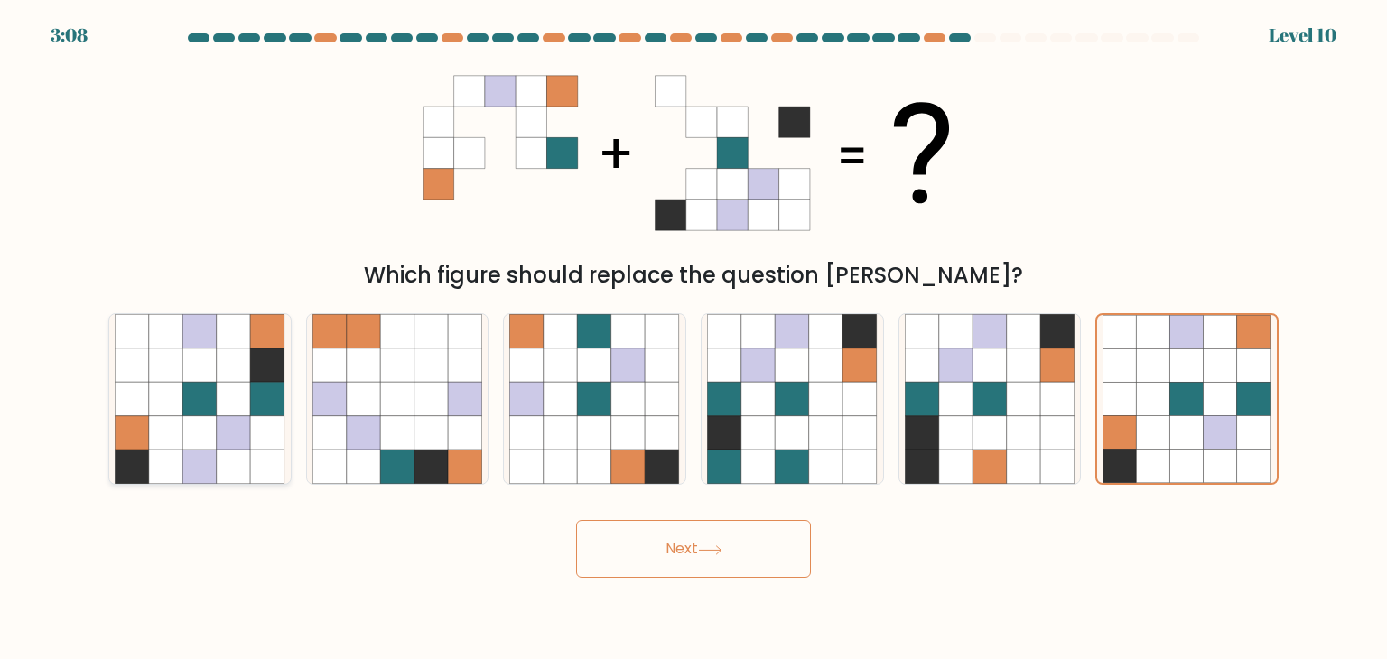
radio input "true"
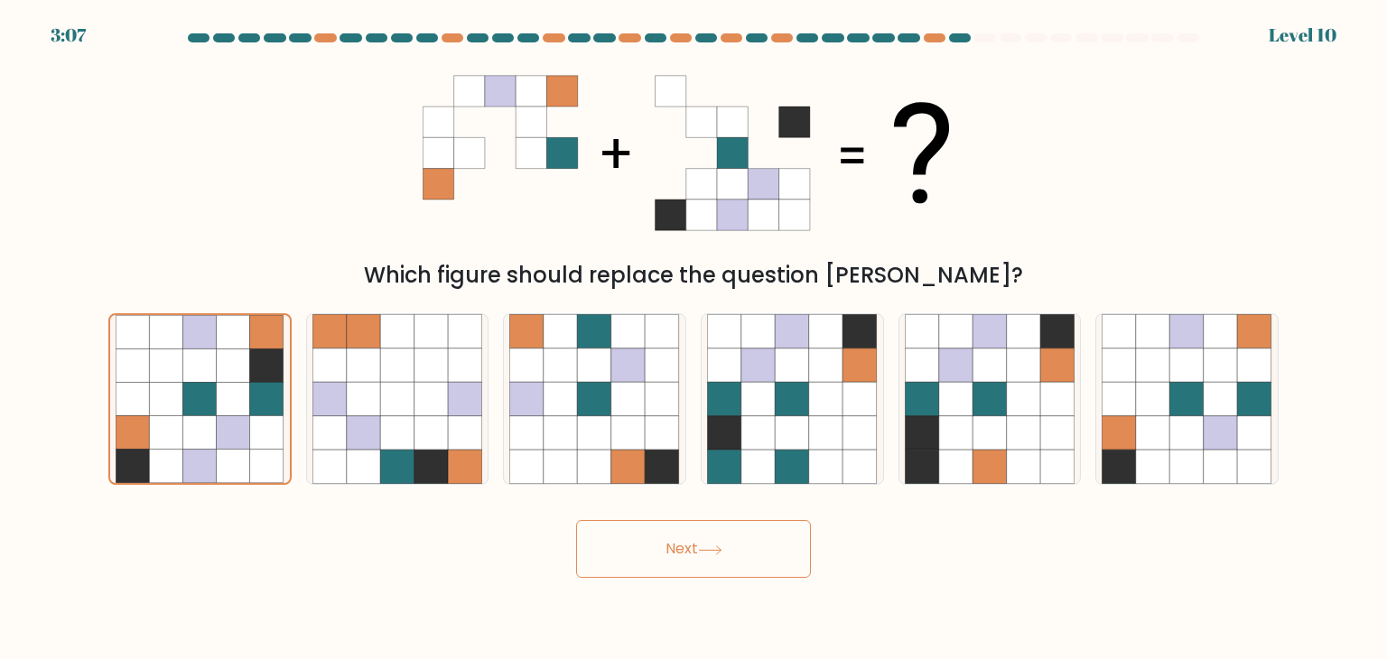
click at [600, 579] on body "3:07 Level 10" at bounding box center [693, 329] width 1387 height 659
click at [636, 554] on button "Next" at bounding box center [693, 549] width 235 height 58
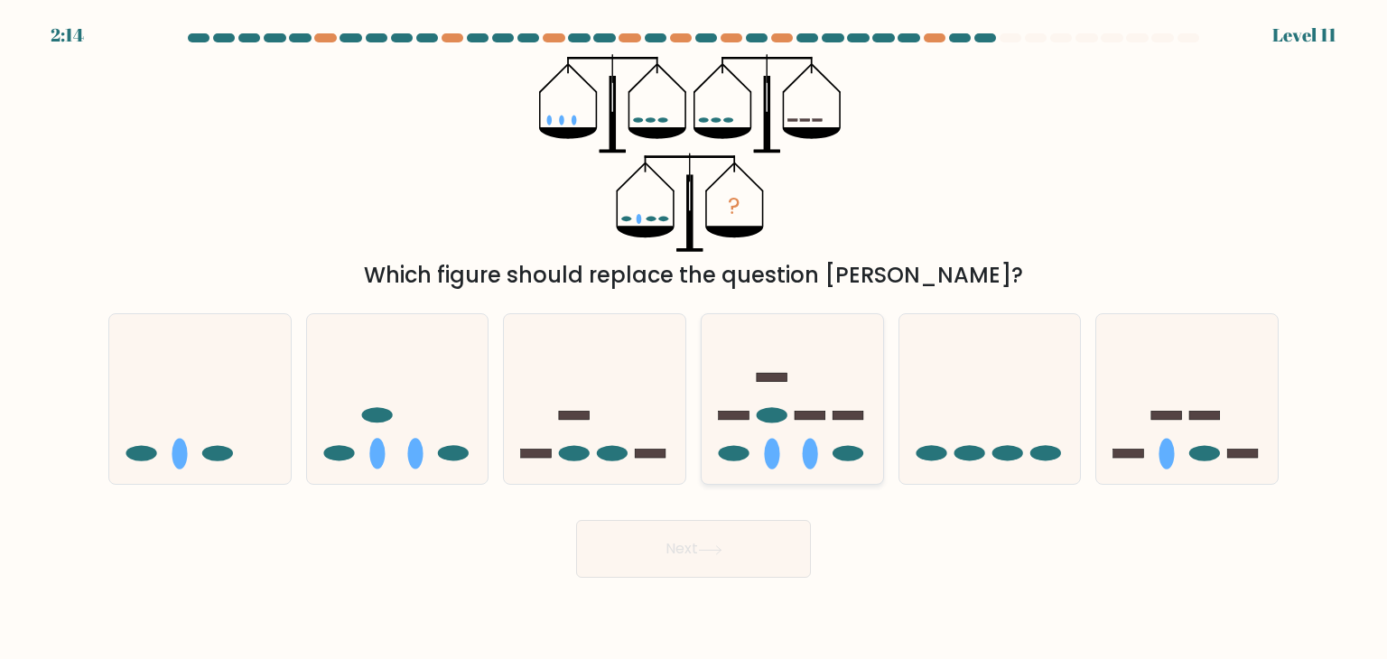
click at [692, 443] on ellipse at bounding box center [772, 454] width 15 height 31
click at [692, 339] on input "d." at bounding box center [694, 334] width 1 height 9
radio input "true"
click at [681, 559] on button "Next" at bounding box center [693, 549] width 235 height 58
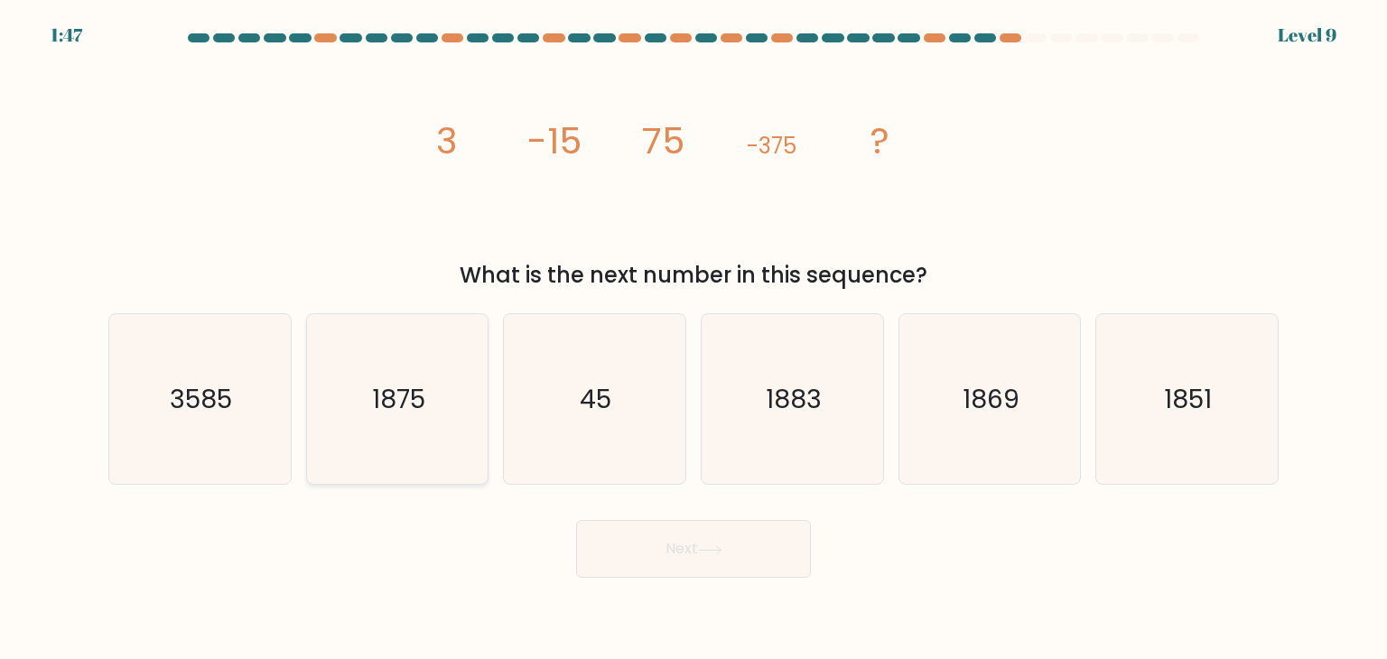
click at [478, 436] on icon "1875" at bounding box center [397, 399] width 170 height 170
click at [692, 339] on input "b. 1875" at bounding box center [694, 334] width 1 height 9
radio input "true"
click at [679, 560] on button "Next" at bounding box center [693, 549] width 235 height 58
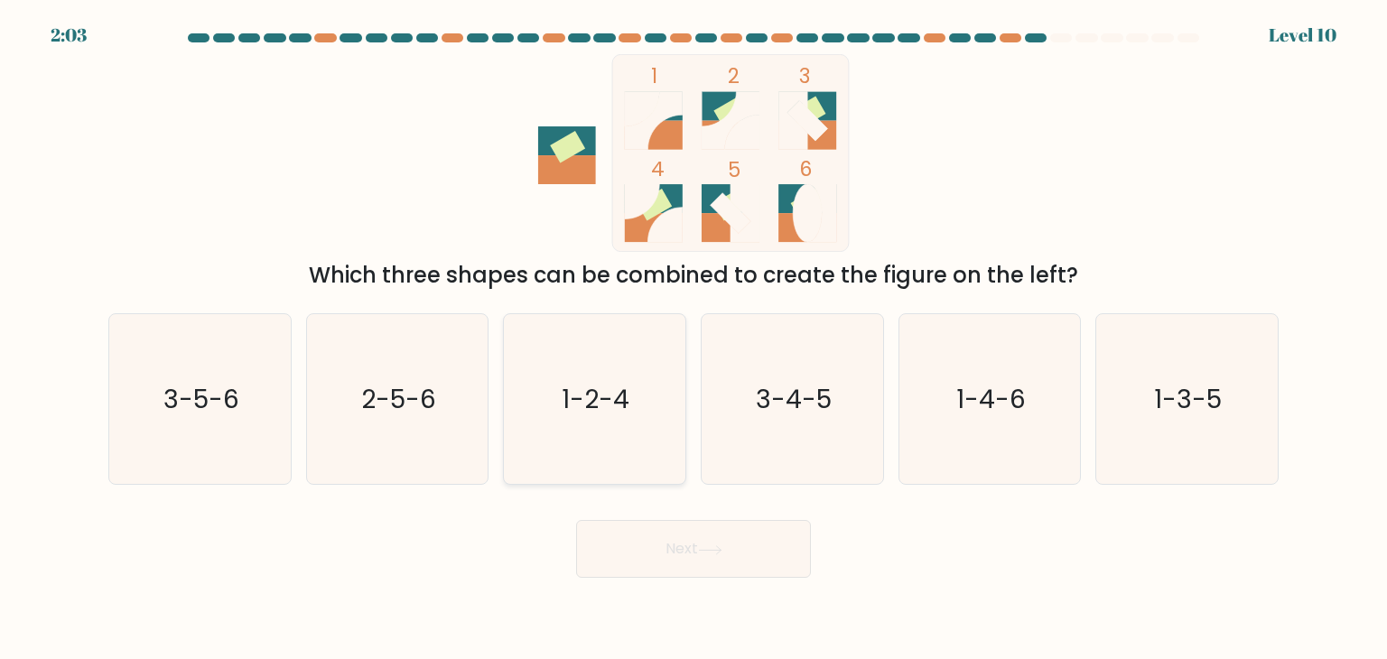
click at [546, 372] on icon "1-2-4" at bounding box center [594, 399] width 170 height 170
click at [692, 339] on input "c. 1-2-4" at bounding box center [694, 334] width 1 height 9
radio input "true"
click at [666, 521] on button "Next" at bounding box center [693, 549] width 235 height 58
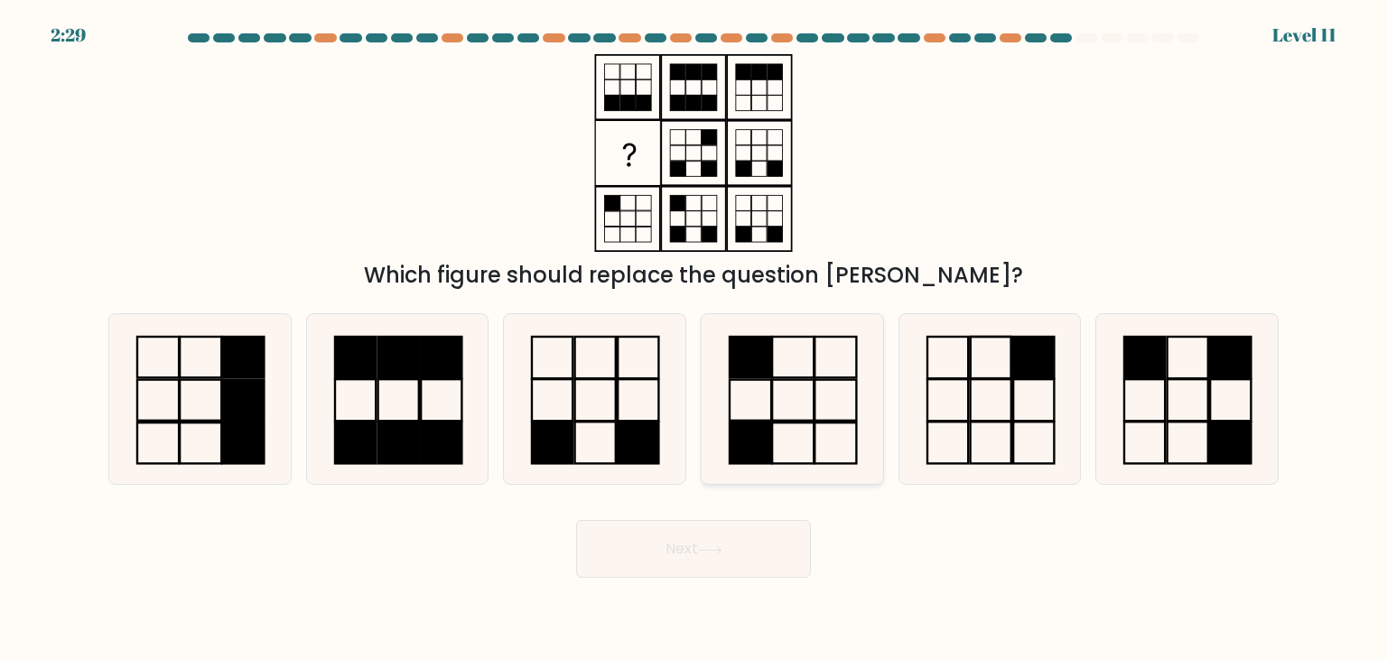
click at [692, 399] on icon at bounding box center [792, 399] width 170 height 170
click at [692, 339] on input "d." at bounding box center [694, 334] width 1 height 9
radio input "true"
click at [692, 540] on button "Next" at bounding box center [693, 549] width 235 height 58
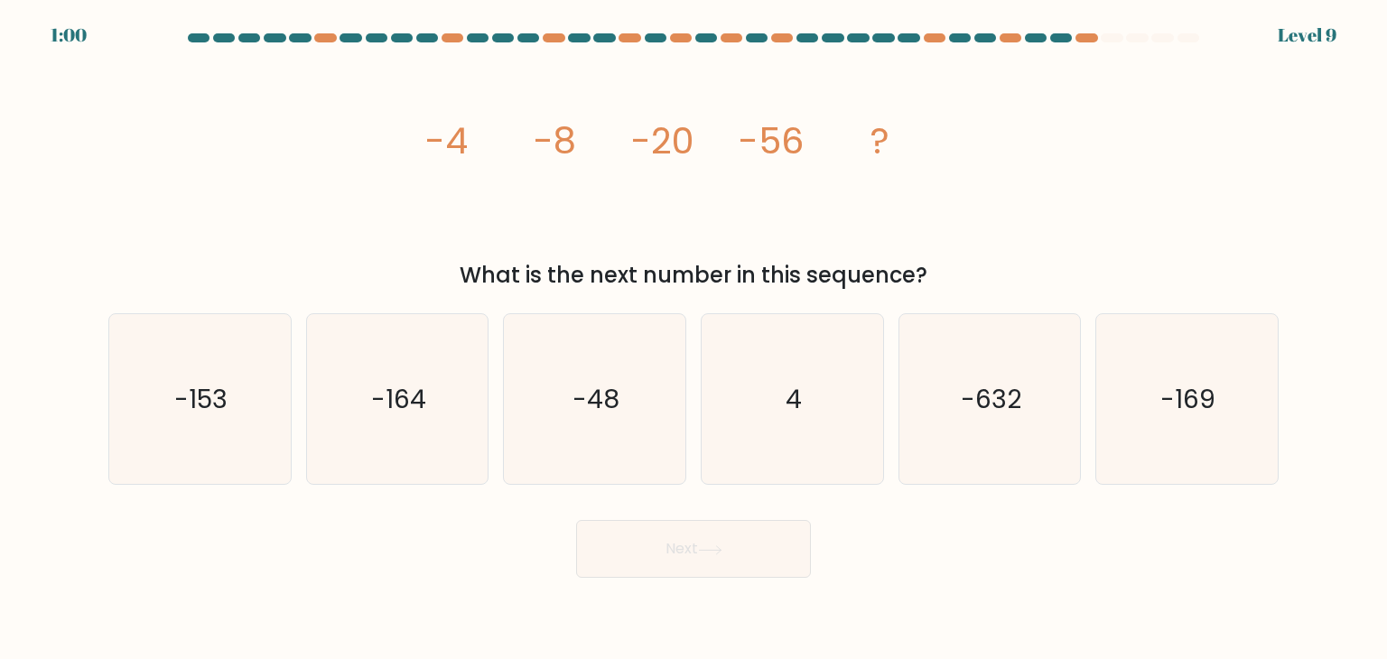
click at [692, 487] on form at bounding box center [693, 305] width 1387 height 545
click at [663, 418] on icon "-48" at bounding box center [594, 399] width 170 height 170
click at [692, 339] on input "c. -48" at bounding box center [694, 334] width 1 height 9
radio input "true"
click at [238, 413] on icon "-153" at bounding box center [200, 399] width 170 height 170
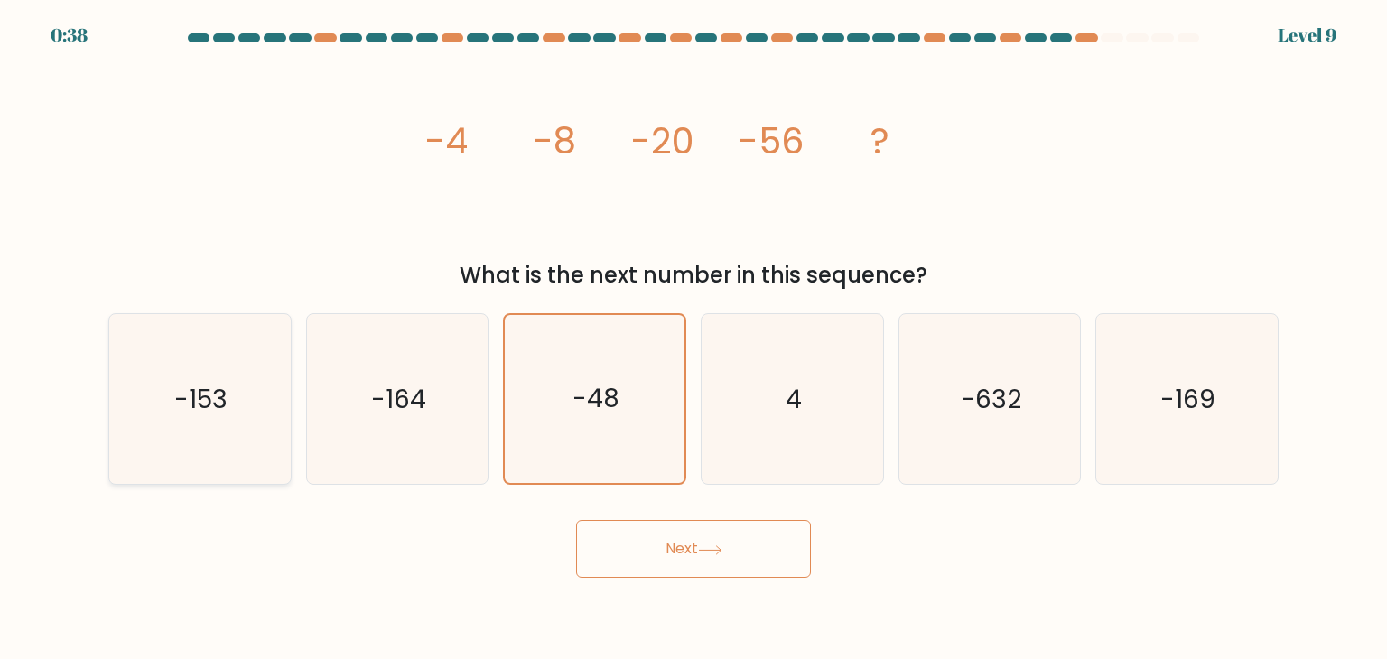
click at [692, 339] on input "a. -153" at bounding box center [694, 334] width 1 height 9
radio input "true"
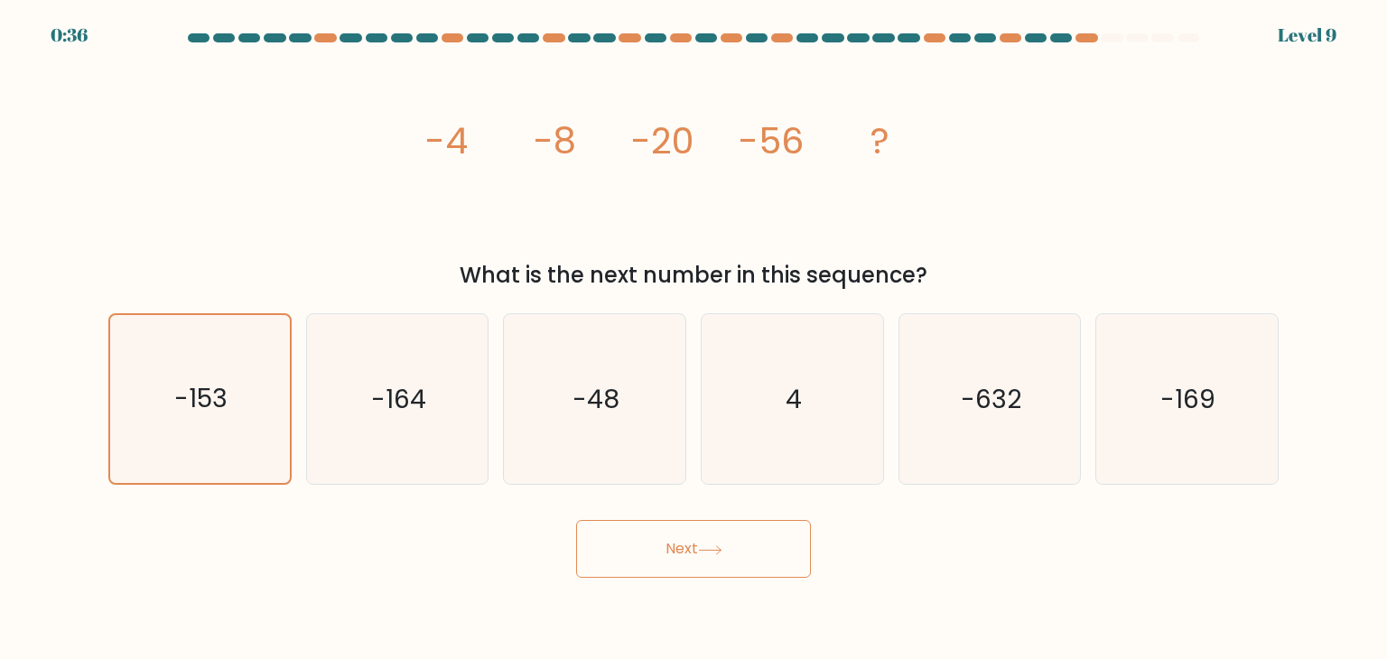
click at [681, 571] on button "Next" at bounding box center [693, 549] width 235 height 58
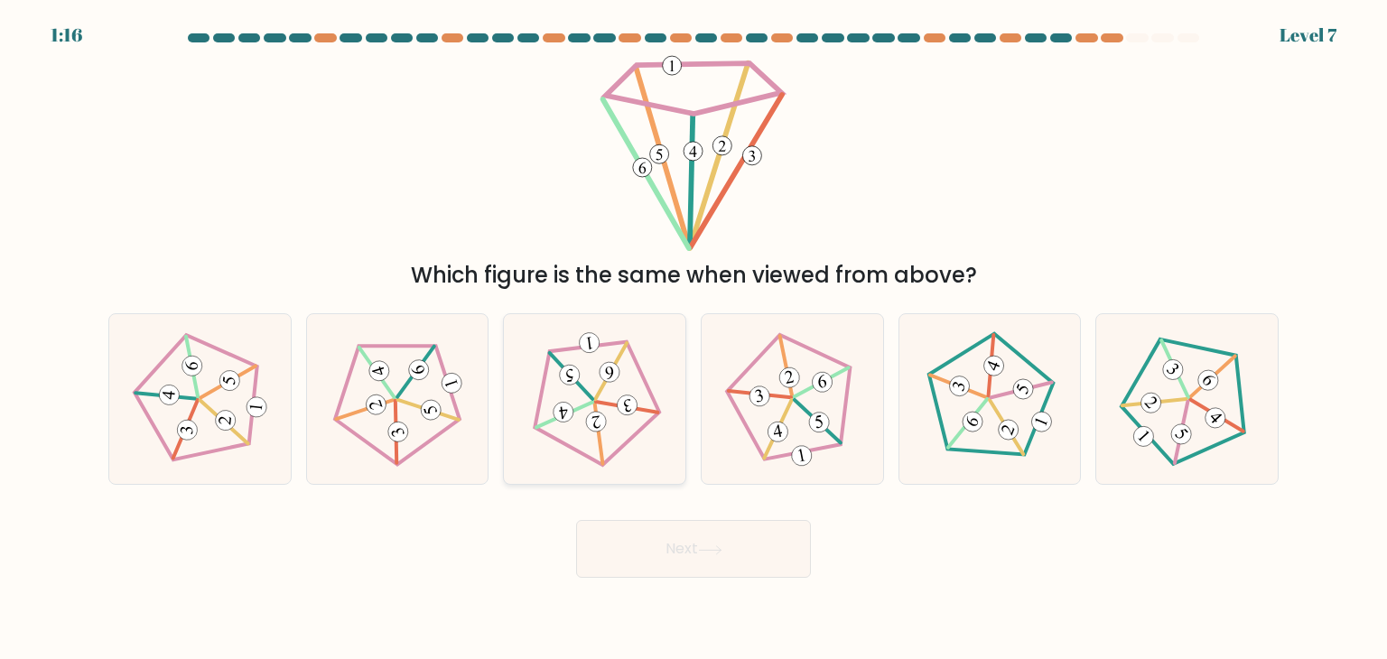
click at [582, 428] on icon at bounding box center [594, 399] width 136 height 136
click at [692, 339] on input "c." at bounding box center [694, 334] width 1 height 9
radio input "true"
click at [240, 401] on icon at bounding box center [200, 399] width 136 height 136
click at [692, 339] on input "a." at bounding box center [694, 334] width 1 height 9
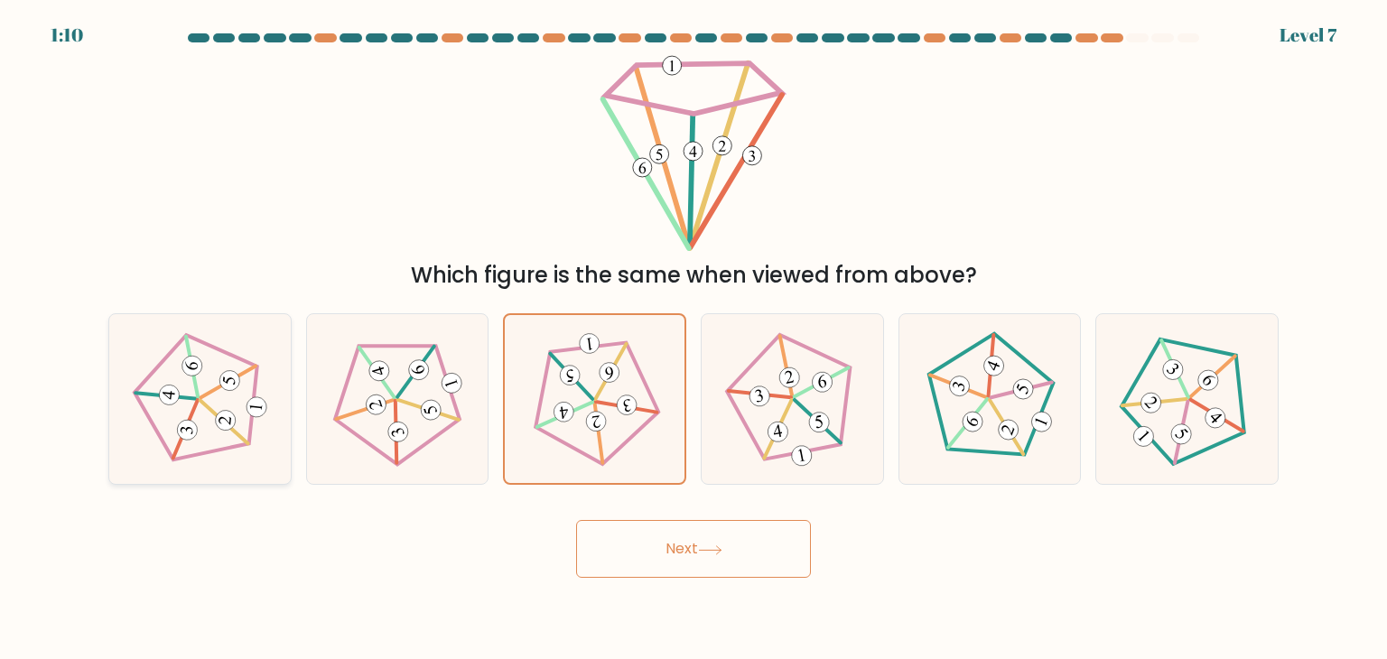
radio input "true"
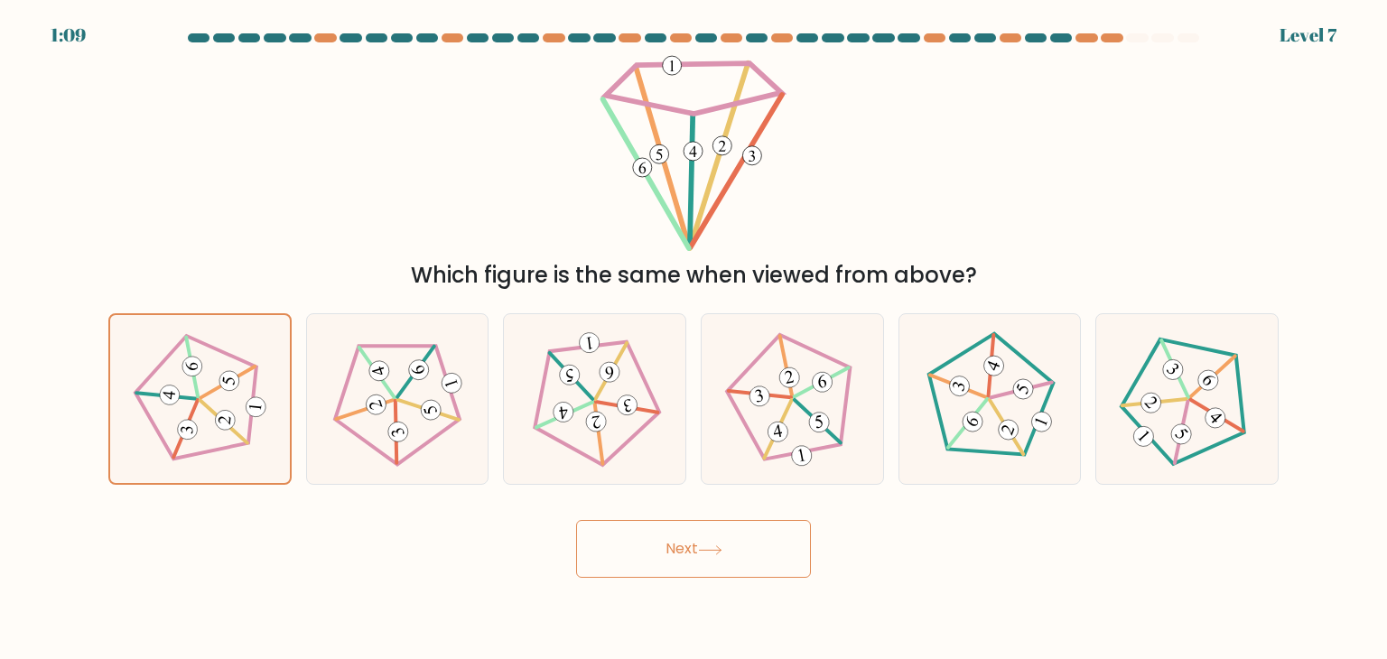
click at [670, 559] on button "Next" at bounding box center [693, 549] width 235 height 58
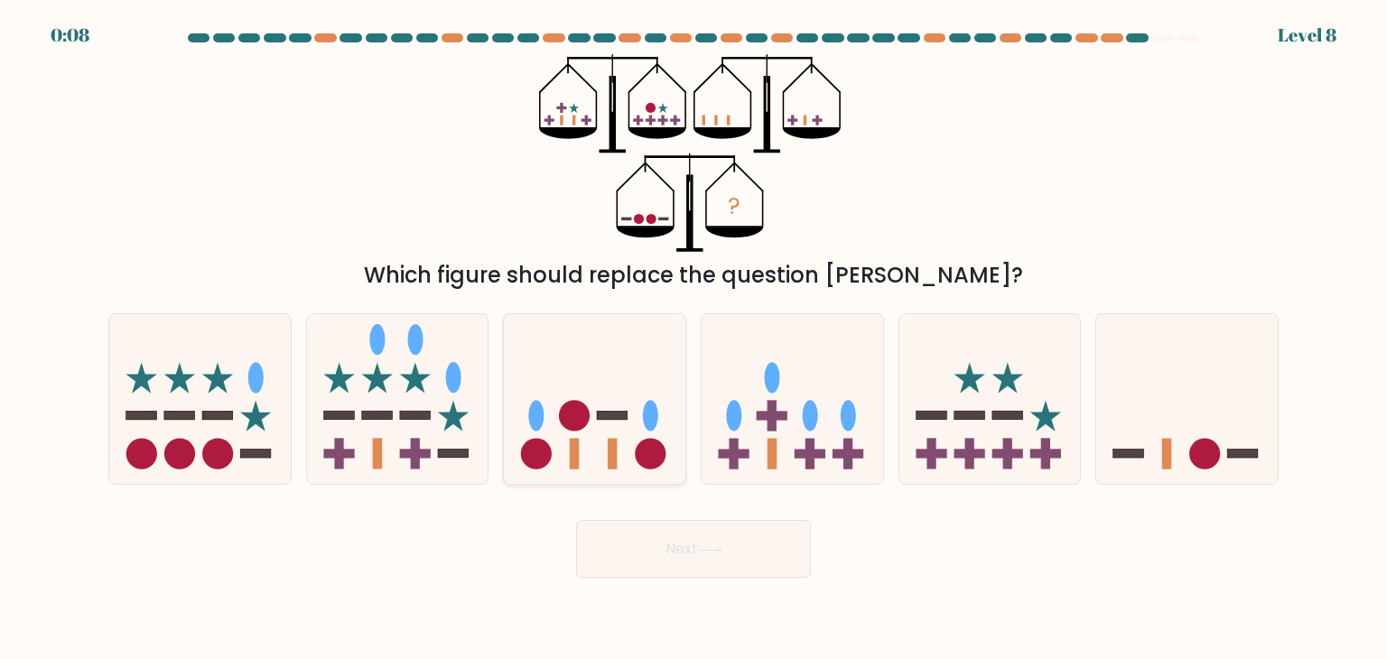
click at [632, 375] on icon at bounding box center [595, 399] width 182 height 150
click at [692, 339] on input "c." at bounding box center [694, 334] width 1 height 9
radio input "true"
click at [692, 568] on button "Next" at bounding box center [693, 549] width 235 height 58
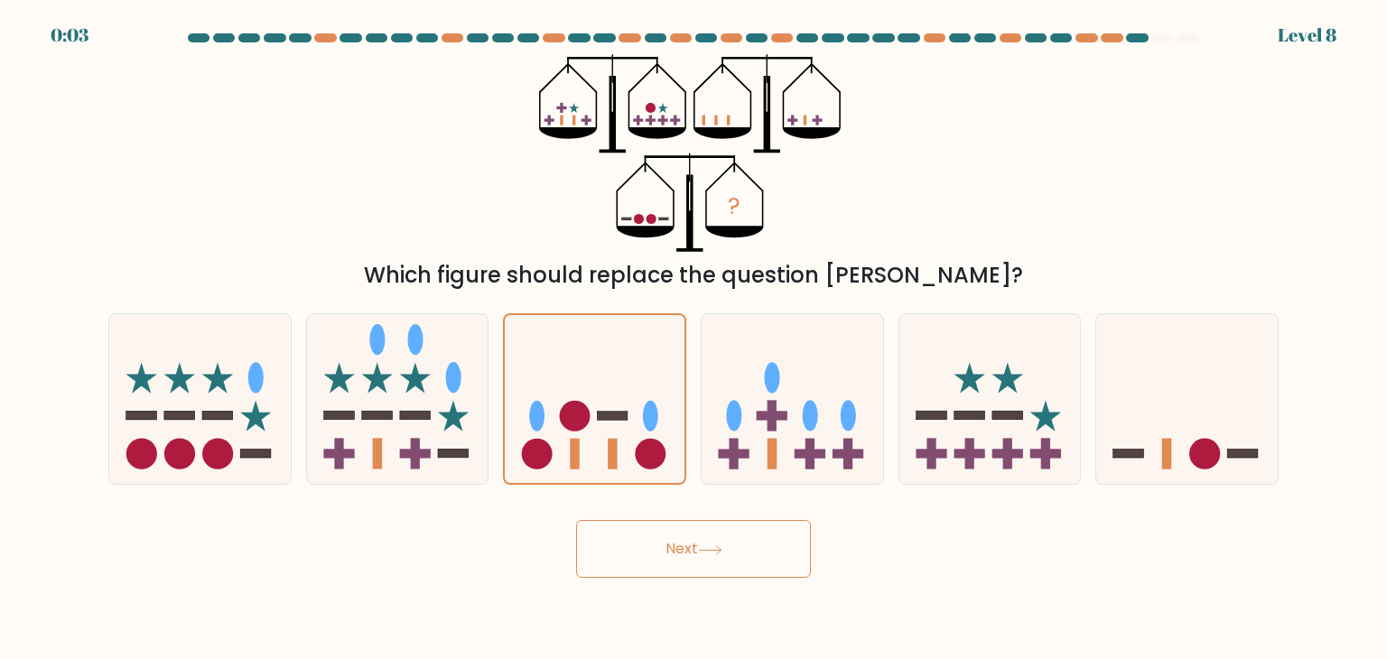
click at [692, 550] on icon at bounding box center [710, 550] width 24 height 10
click at [650, 432] on icon at bounding box center [595, 399] width 180 height 149
click at [692, 339] on input "c." at bounding box center [694, 334] width 1 height 9
click at [692, 521] on button "Next" at bounding box center [693, 549] width 235 height 58
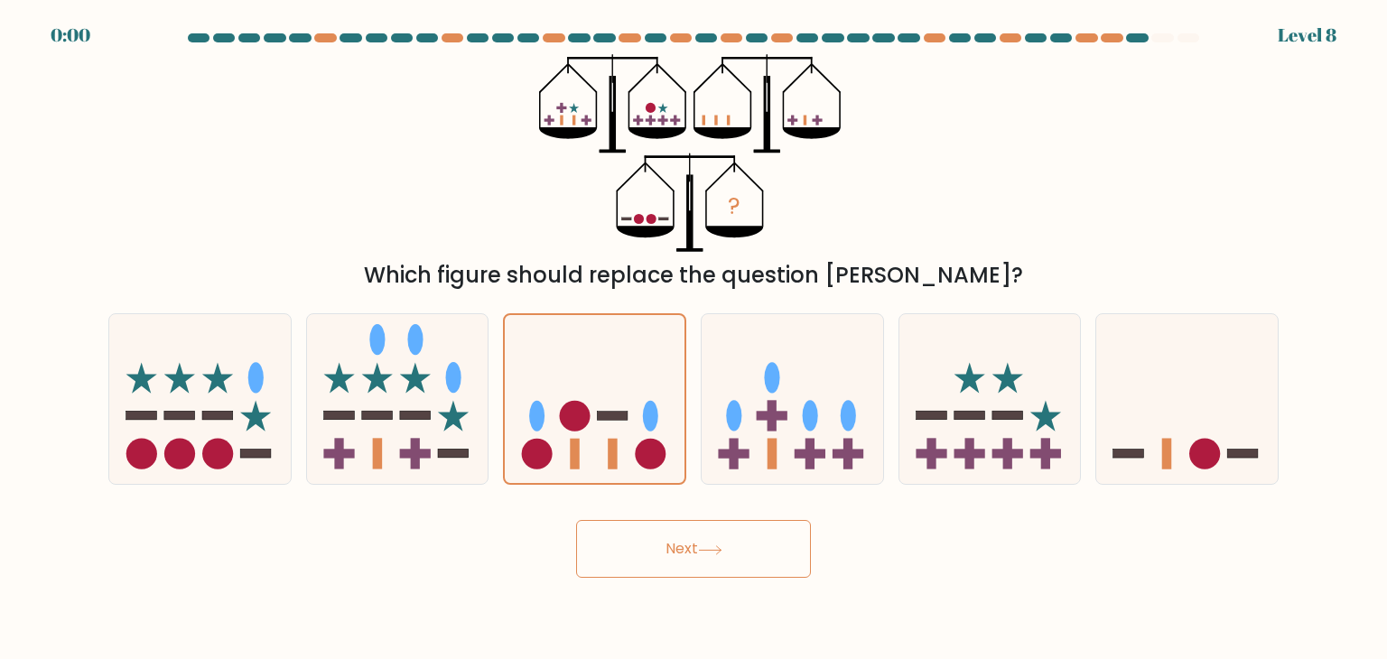
drag, startPoint x: 703, startPoint y: 521, endPoint x: 715, endPoint y: 537, distance: 20.0
click at [692, 537] on div "Next" at bounding box center [694, 542] width 1192 height 71
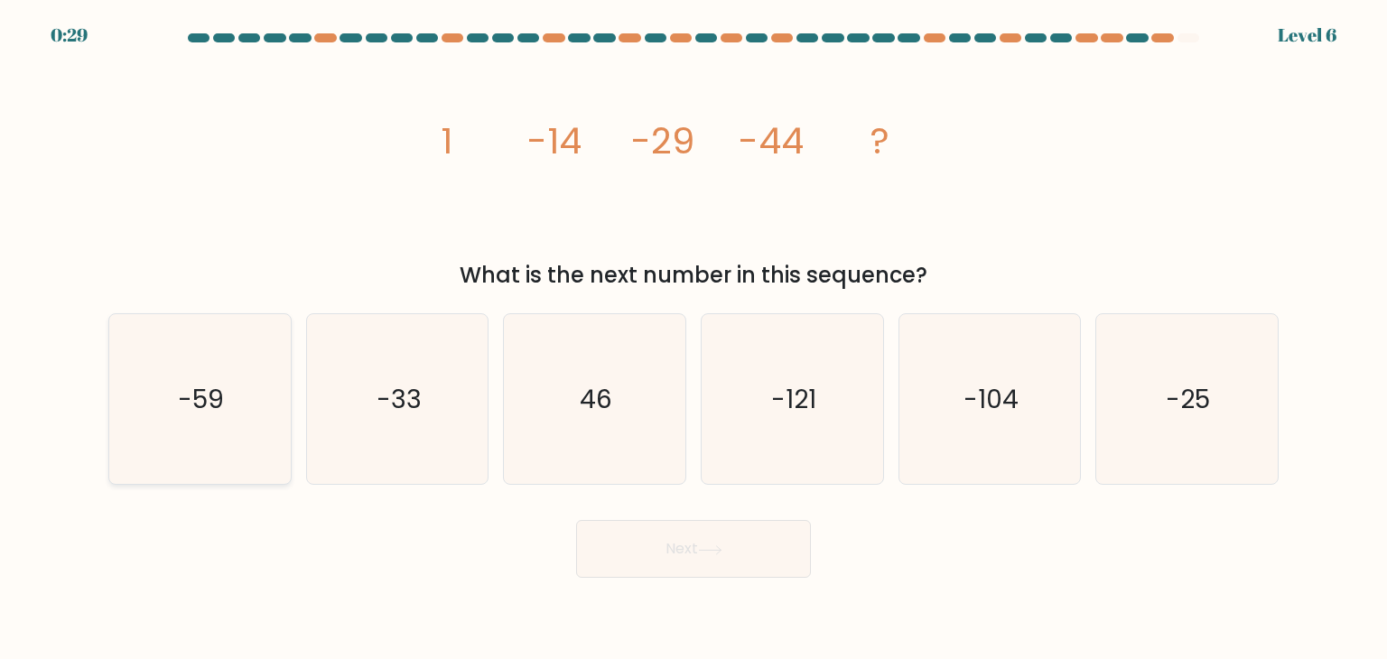
click at [203, 417] on icon "-59" at bounding box center [200, 399] width 170 height 170
click at [694, 339] on input "a. -59" at bounding box center [694, 334] width 1 height 9
radio input "true"
click at [657, 566] on button "Next" at bounding box center [693, 549] width 235 height 58
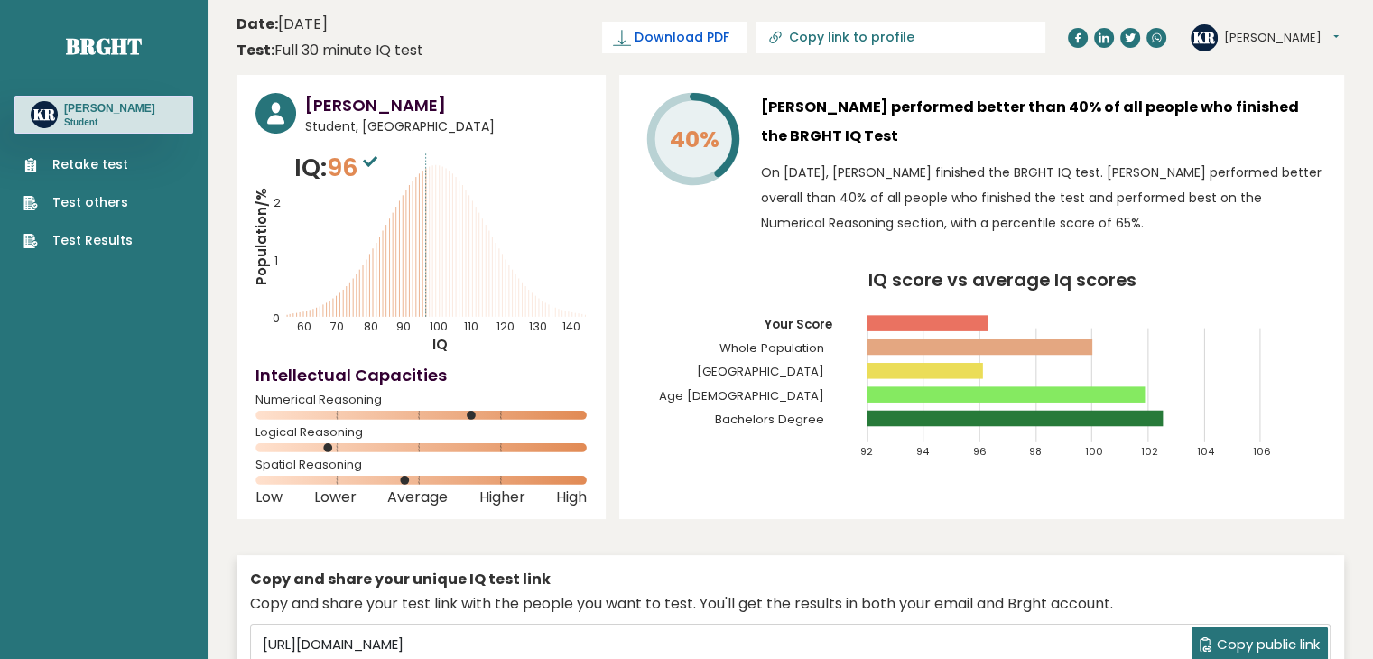
click at [729, 37] on span "Download PDF" at bounding box center [682, 37] width 94 height 19
